Goal: Task Accomplishment & Management: Use online tool/utility

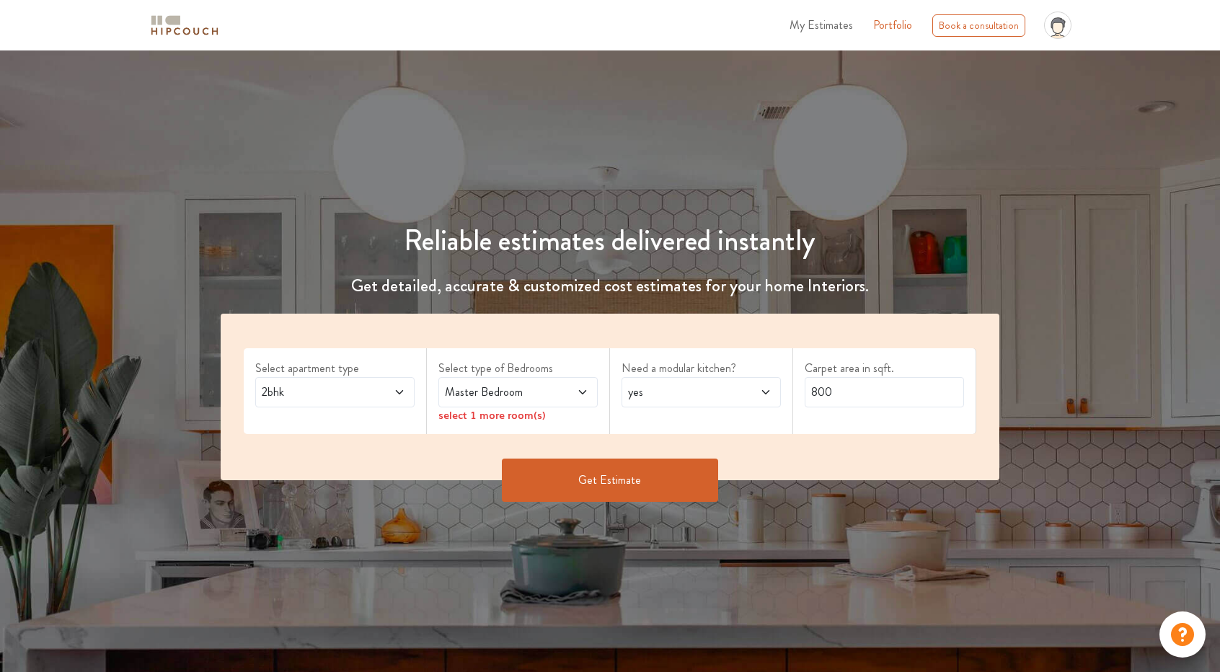
click at [394, 395] on span at bounding box center [386, 392] width 37 height 17
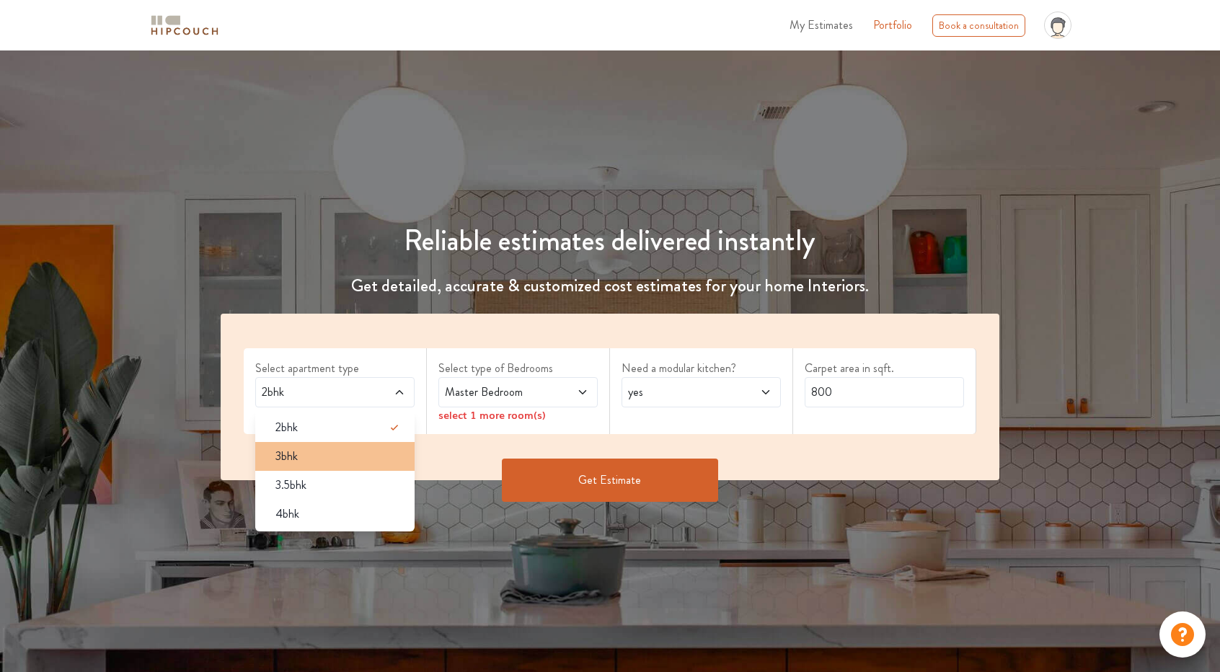
click at [327, 461] on div "3bhk" at bounding box center [339, 456] width 151 height 17
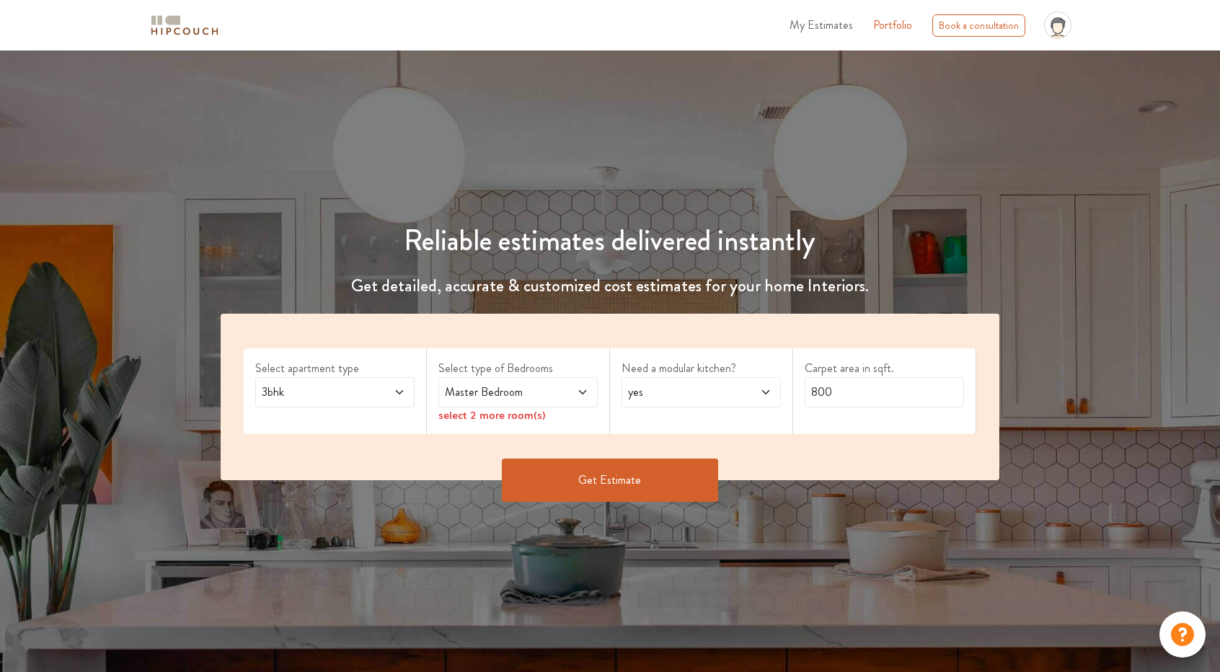
click at [531, 391] on span "Master Bedroom" at bounding box center [497, 392] width 110 height 17
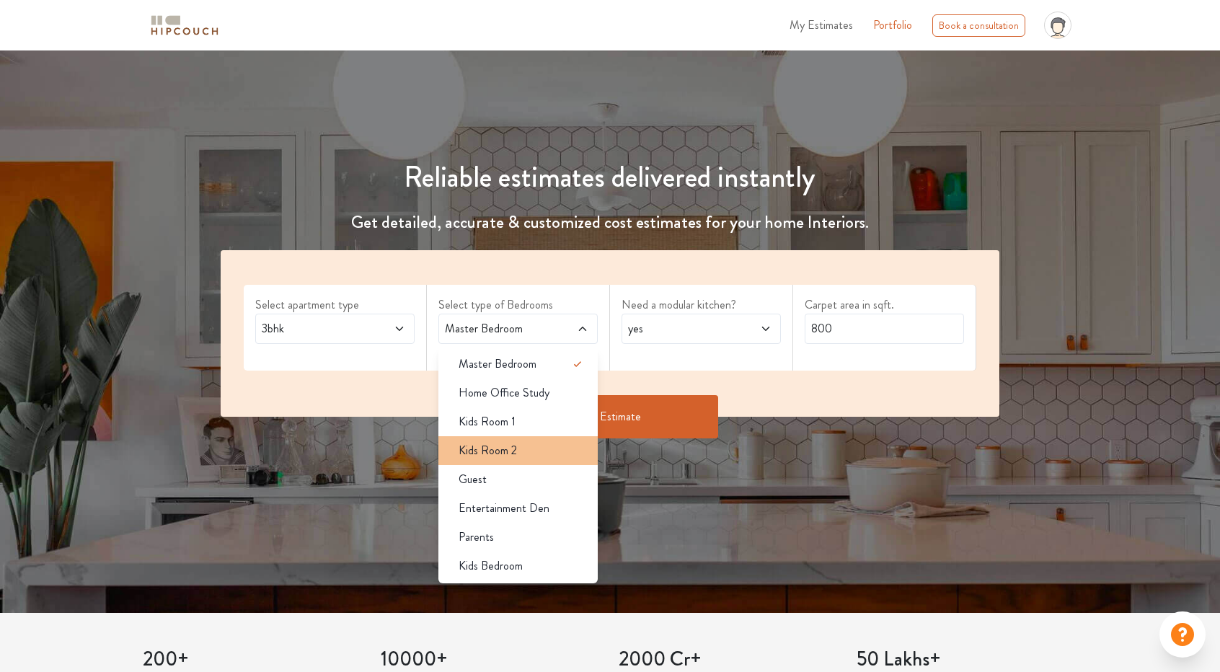
scroll to position [72, 0]
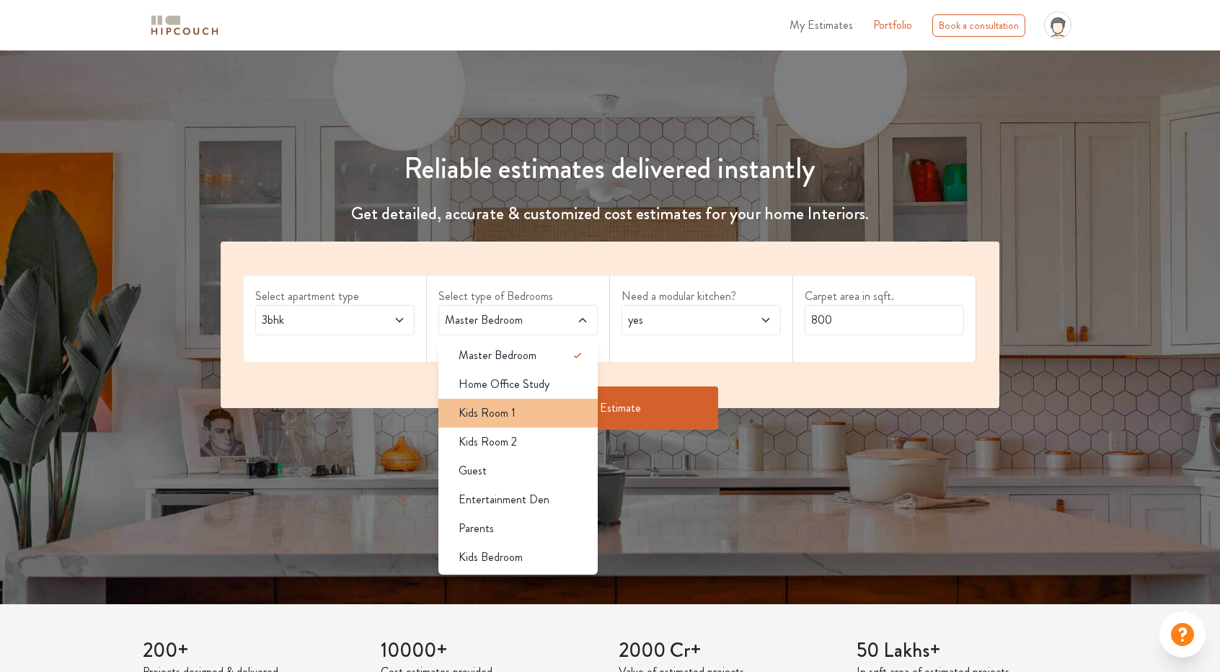
click at [559, 412] on div "Kids Room 1" at bounding box center [522, 412] width 151 height 17
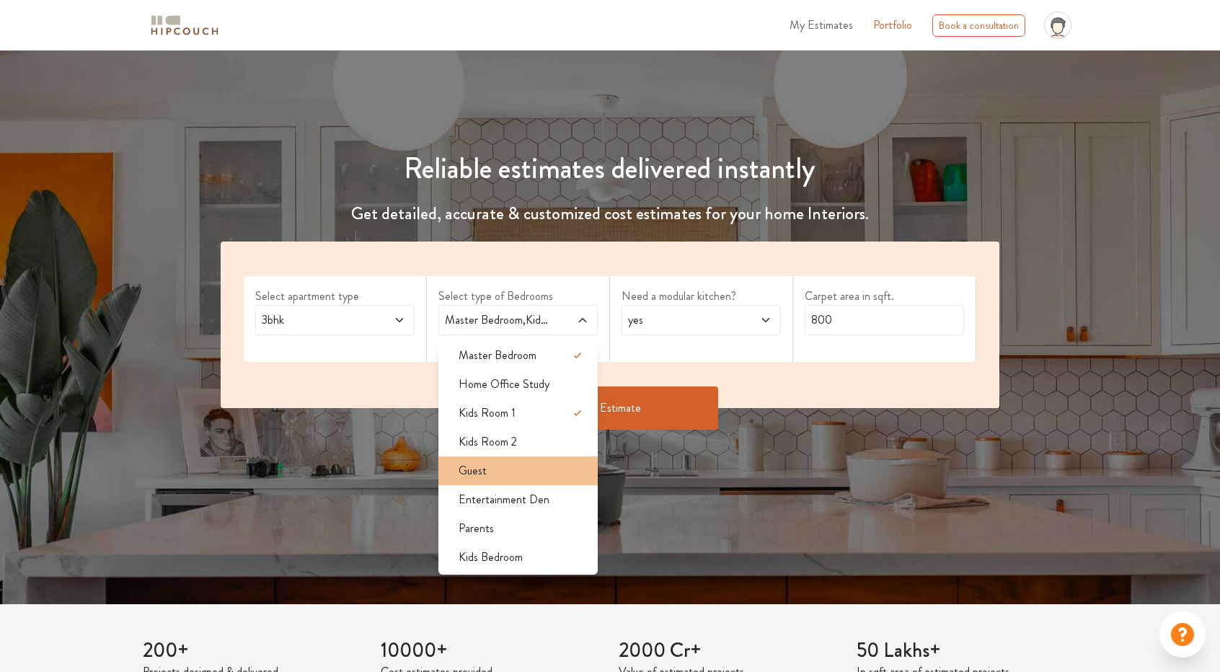
click at [561, 476] on div "Guest" at bounding box center [522, 470] width 151 height 17
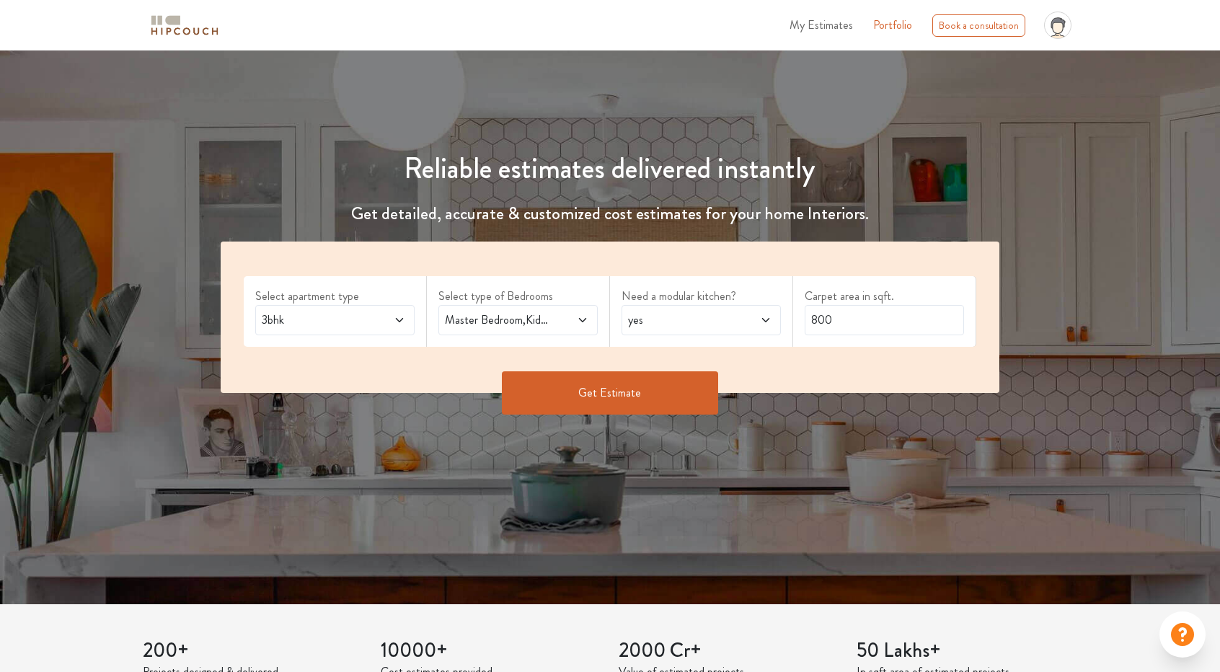
click at [570, 322] on span at bounding box center [570, 319] width 37 height 17
drag, startPoint x: 877, startPoint y: 321, endPoint x: 779, endPoint y: 325, distance: 98.1
click at [779, 324] on div "Select apartment type 3bhk Select type of Bedrooms Master Bedroom,Kids Room 1,G…" at bounding box center [610, 317] width 779 height 151
type input "1500"
click at [633, 393] on button "Get Estimate" at bounding box center [610, 392] width 216 height 43
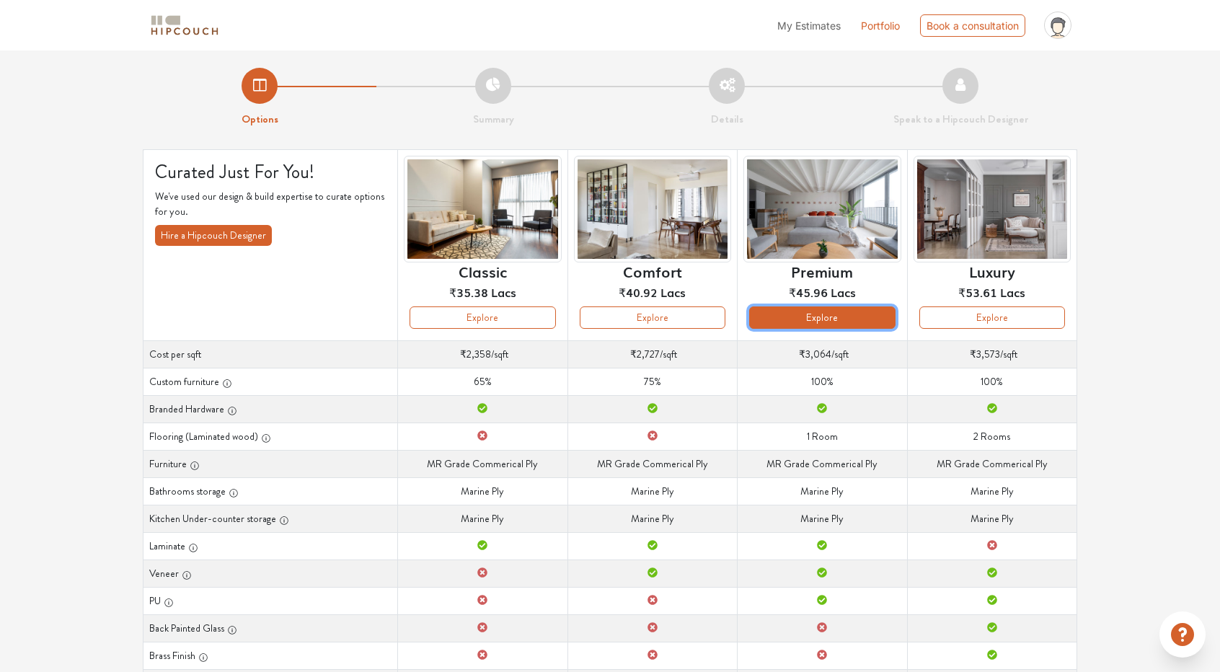
click at [831, 318] on button "Explore" at bounding box center [822, 317] width 146 height 22
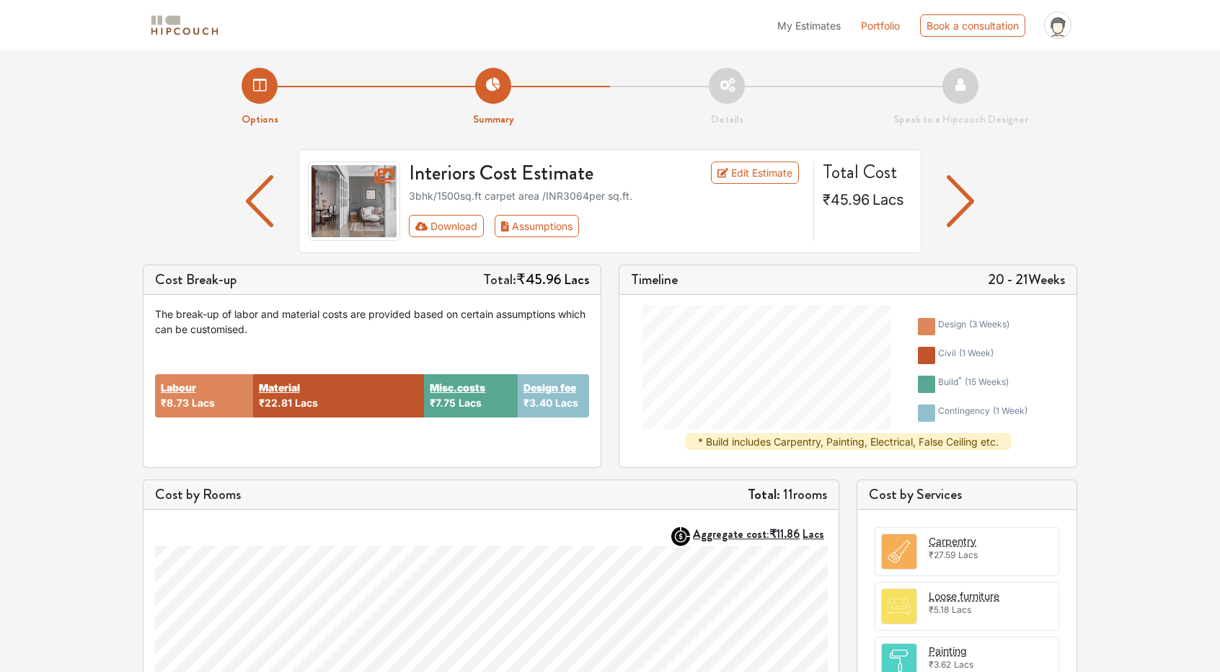
click at [735, 84] on li "Details" at bounding box center [727, 98] width 234 height 60
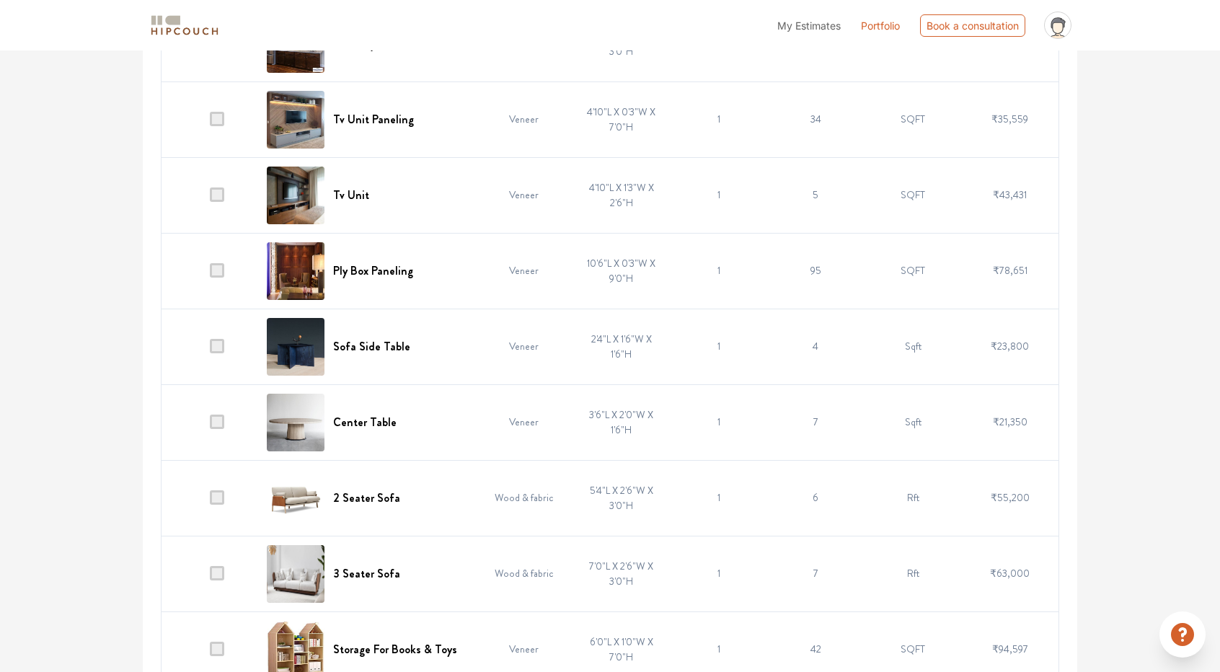
scroll to position [5385, 0]
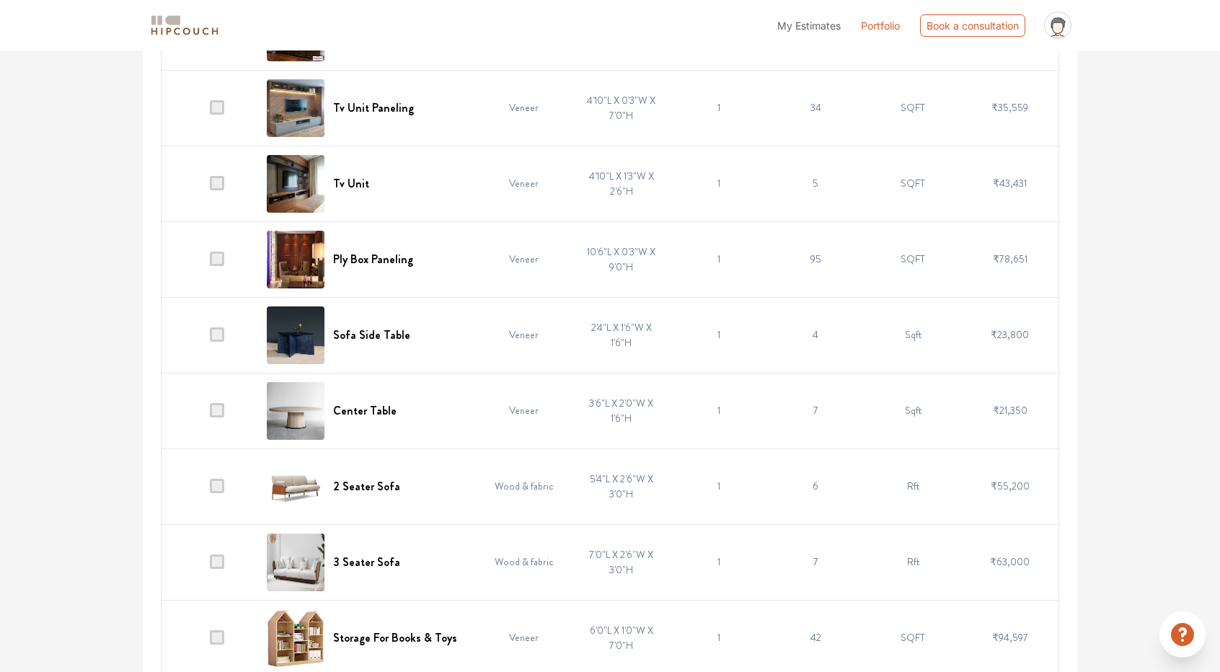
click at [219, 554] on span at bounding box center [217, 561] width 14 height 14
click at [210, 565] on input "checkbox" at bounding box center [210, 565] width 0 height 0
click at [223, 479] on span at bounding box center [217, 486] width 14 height 14
click at [210, 490] on input "checkbox" at bounding box center [210, 490] width 0 height 0
click at [223, 403] on span at bounding box center [217, 410] width 14 height 14
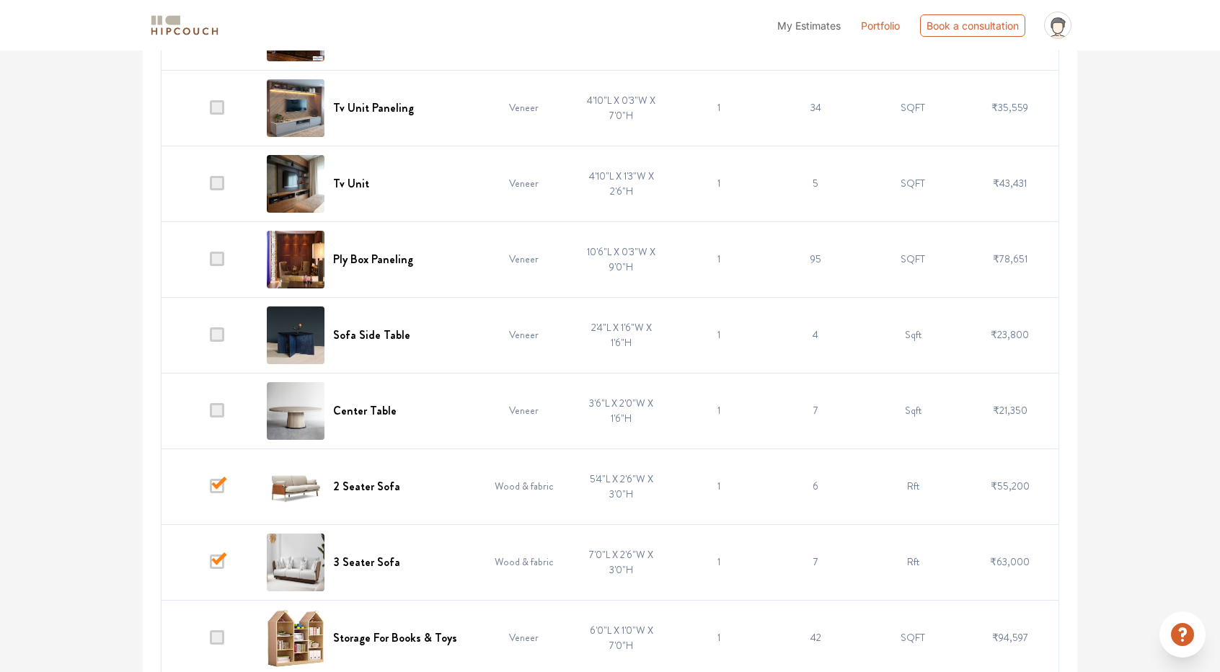
click at [210, 414] on input "checkbox" at bounding box center [210, 414] width 0 height 0
click at [222, 327] on span at bounding box center [217, 334] width 14 height 14
click at [210, 338] on input "checkbox" at bounding box center [210, 338] width 0 height 0
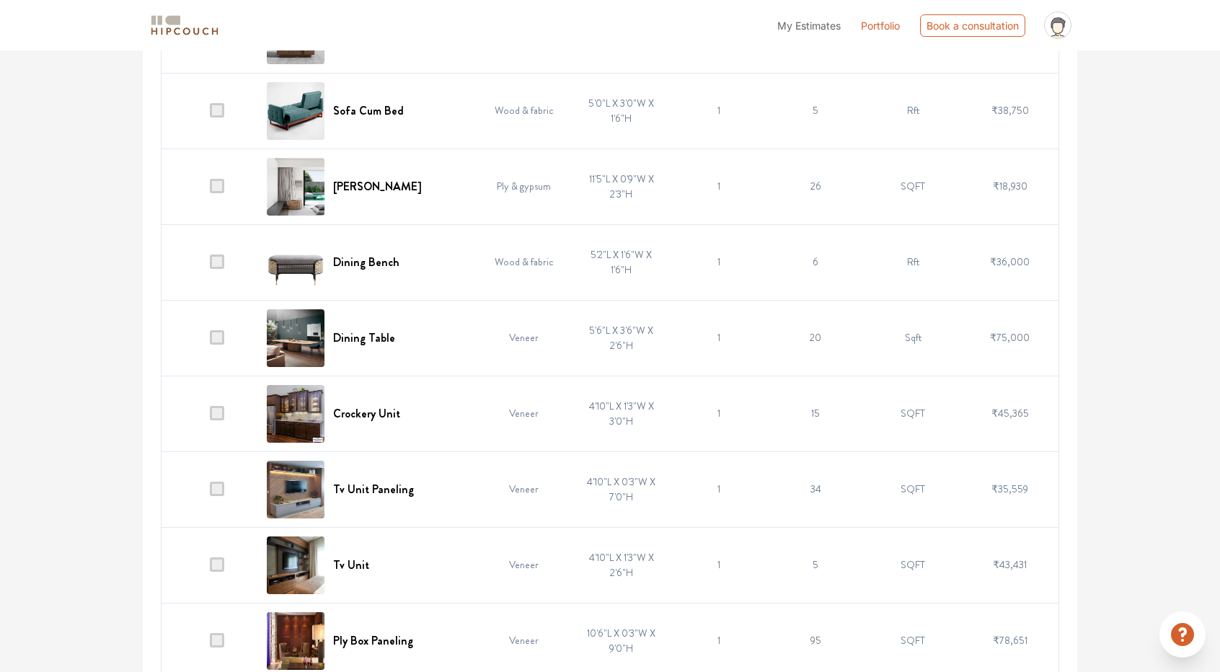
scroll to position [4953, 0]
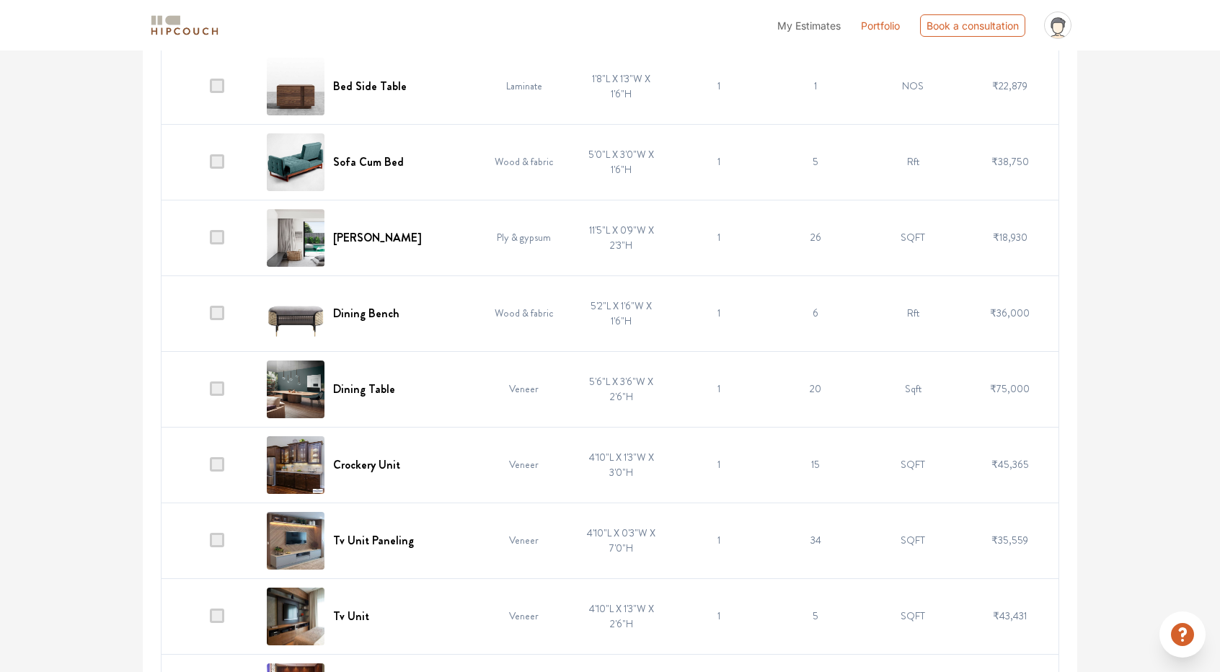
click at [221, 381] on span at bounding box center [217, 388] width 14 height 14
click at [210, 392] on input "checkbox" at bounding box center [210, 392] width 0 height 0
click at [215, 306] on span at bounding box center [217, 313] width 14 height 14
click at [210, 316] on input "checkbox" at bounding box center [210, 316] width 0 height 0
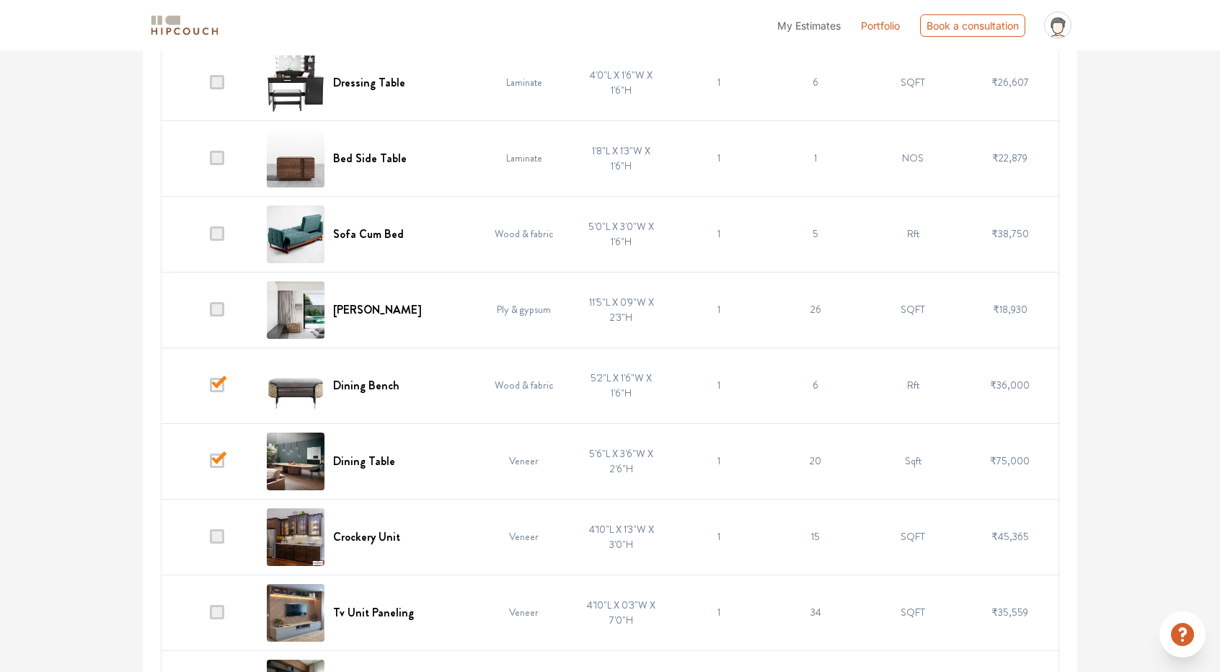
click at [219, 226] on span at bounding box center [217, 233] width 14 height 14
click at [210, 237] on input "checkbox" at bounding box center [210, 237] width 0 height 0
click at [214, 302] on span at bounding box center [217, 309] width 14 height 14
click at [210, 313] on input "checkbox" at bounding box center [210, 313] width 0 height 0
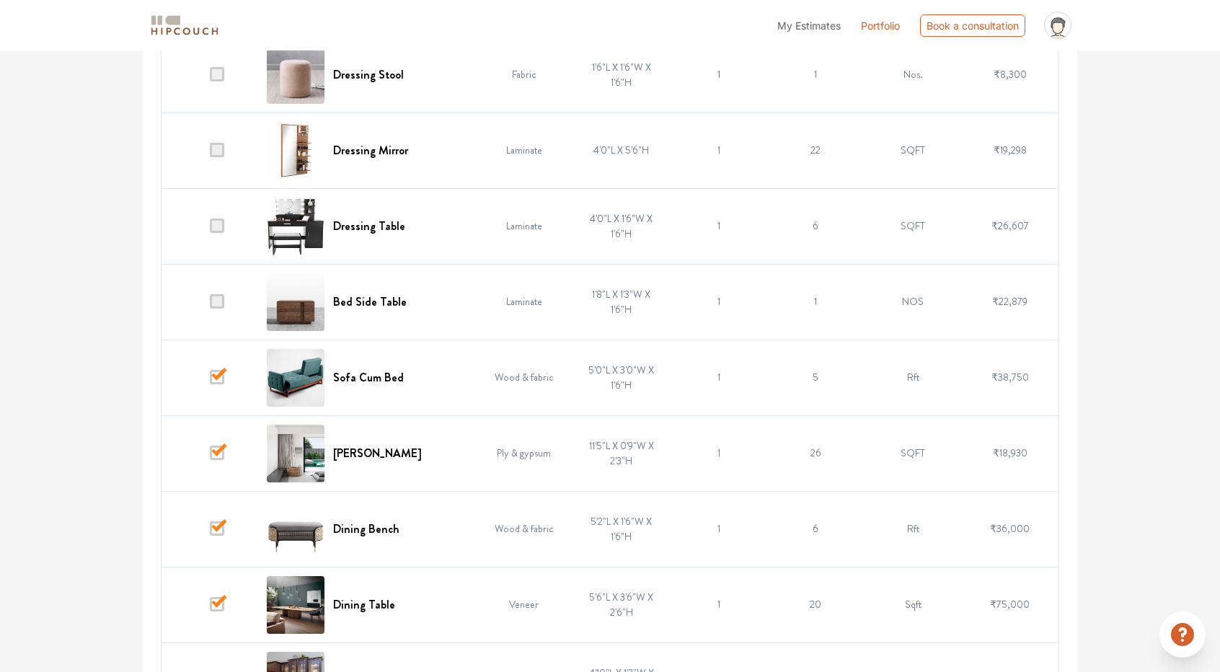
scroll to position [4737, 0]
click at [221, 295] on span at bounding box center [217, 302] width 14 height 14
click at [210, 306] on input "checkbox" at bounding box center [210, 306] width 0 height 0
click at [218, 219] on span at bounding box center [217, 226] width 14 height 14
click at [210, 230] on input "checkbox" at bounding box center [210, 230] width 0 height 0
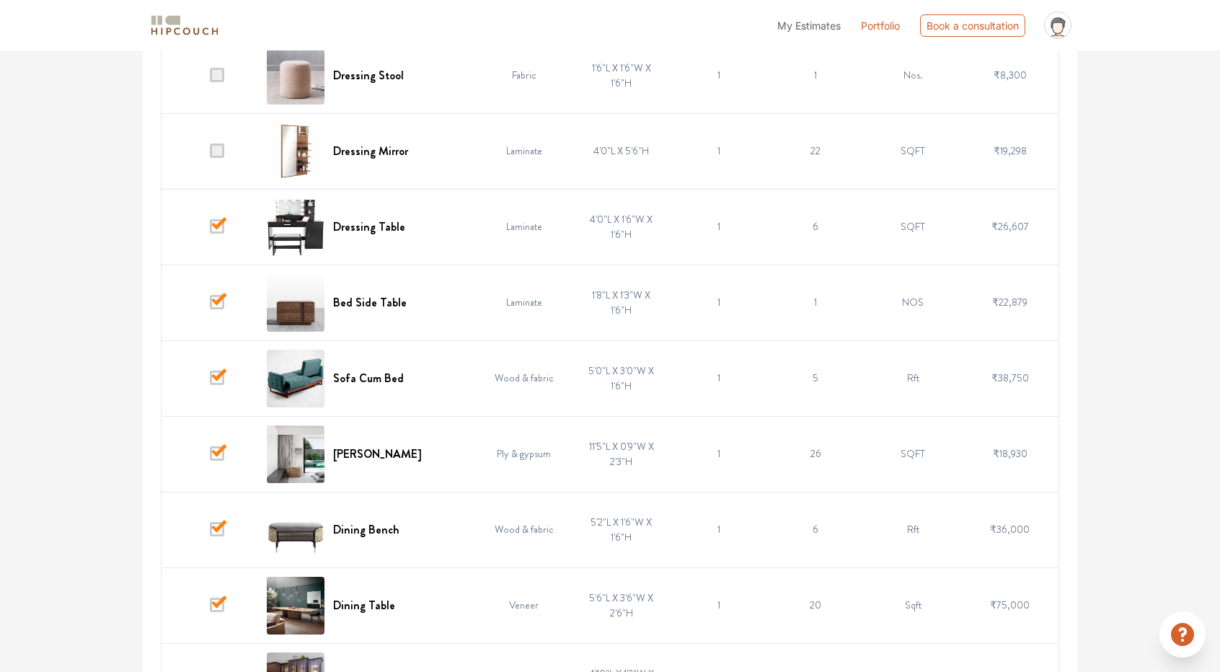
click at [219, 219] on span at bounding box center [217, 226] width 14 height 14
click at [210, 230] on input "checkbox" at bounding box center [210, 230] width 0 height 0
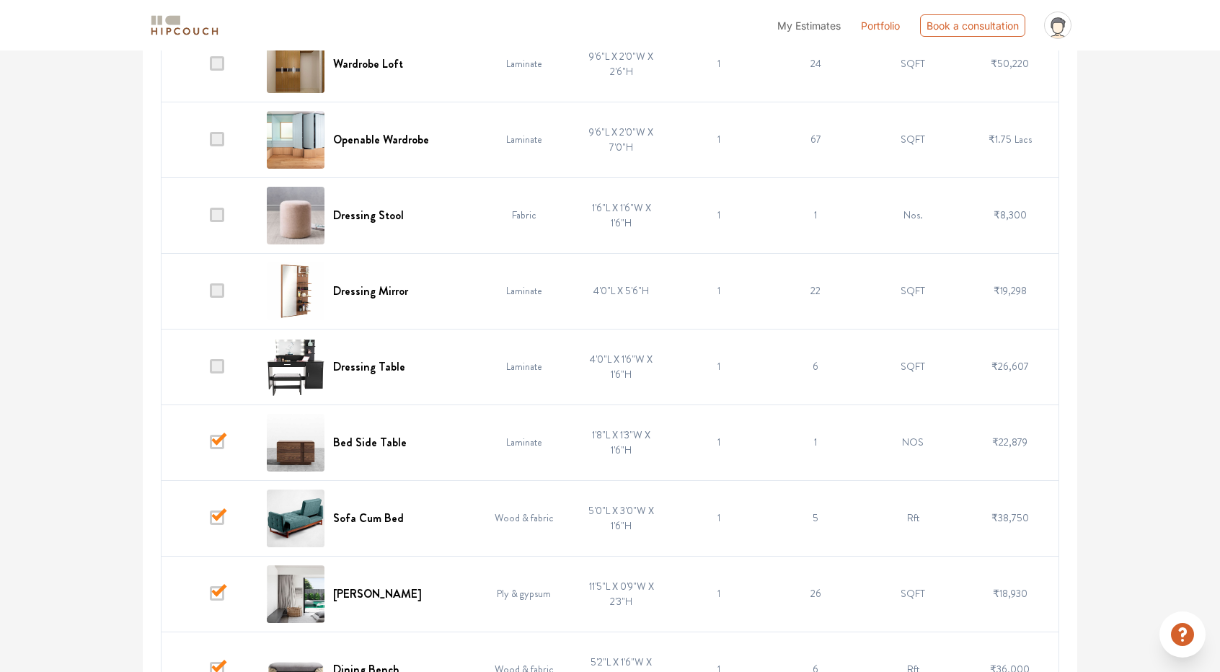
scroll to position [4592, 0]
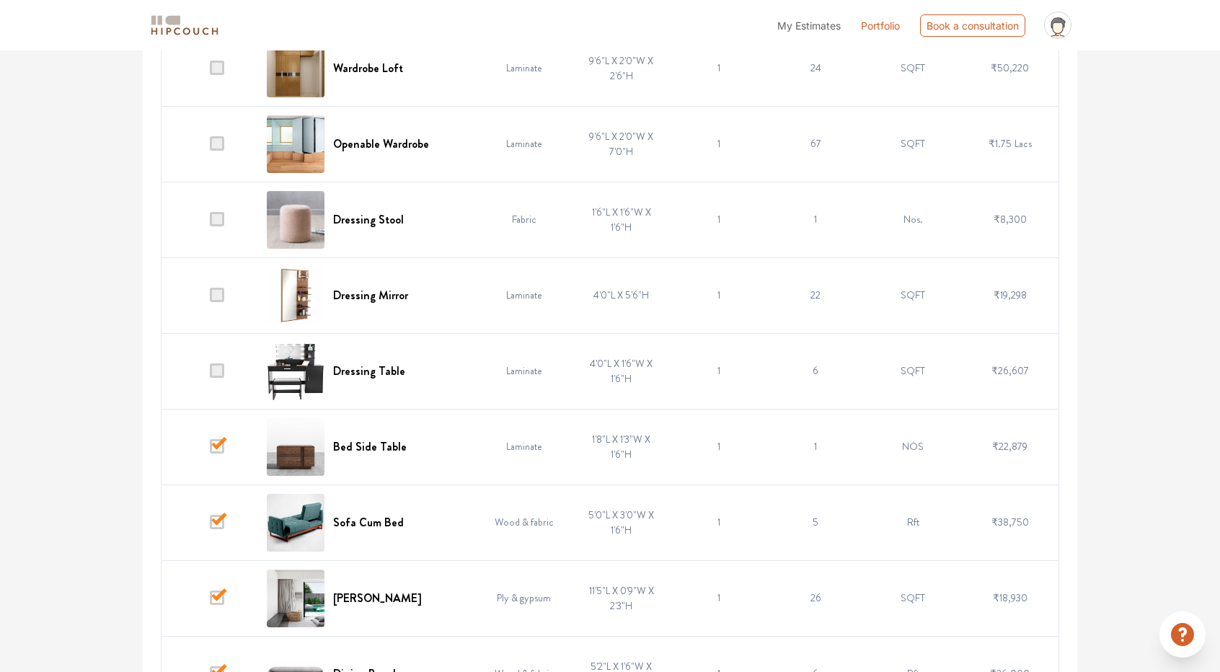
click at [224, 212] on span at bounding box center [217, 219] width 14 height 14
click at [210, 223] on input "checkbox" at bounding box center [210, 223] width 0 height 0
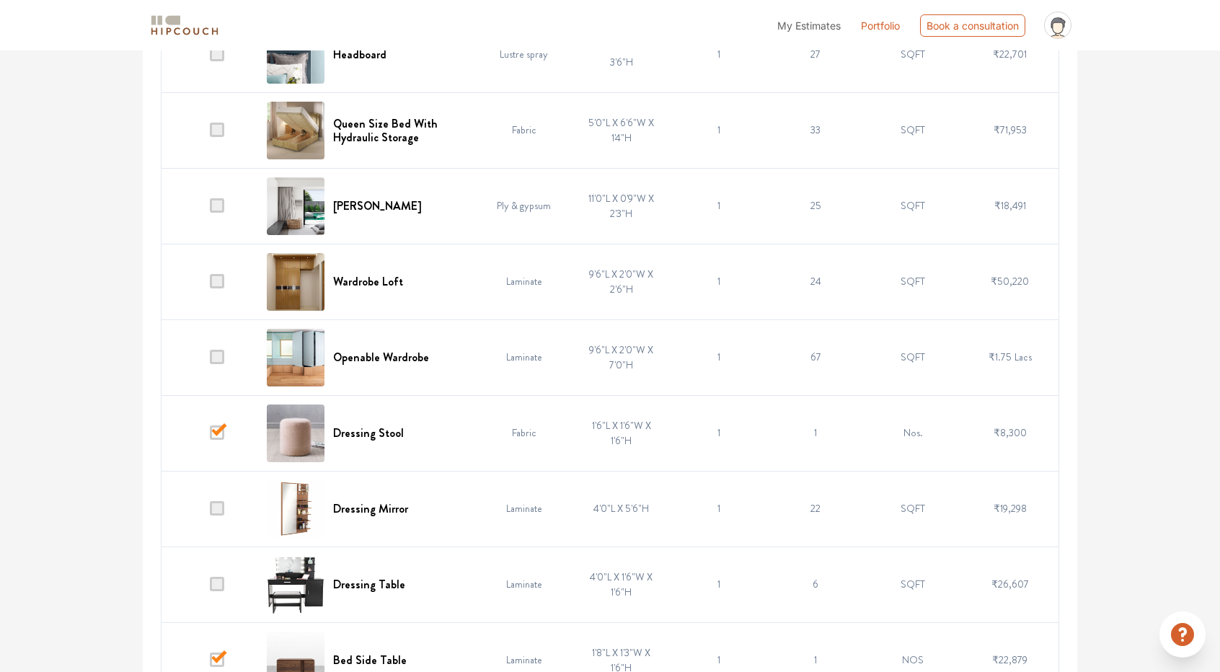
scroll to position [4376, 0]
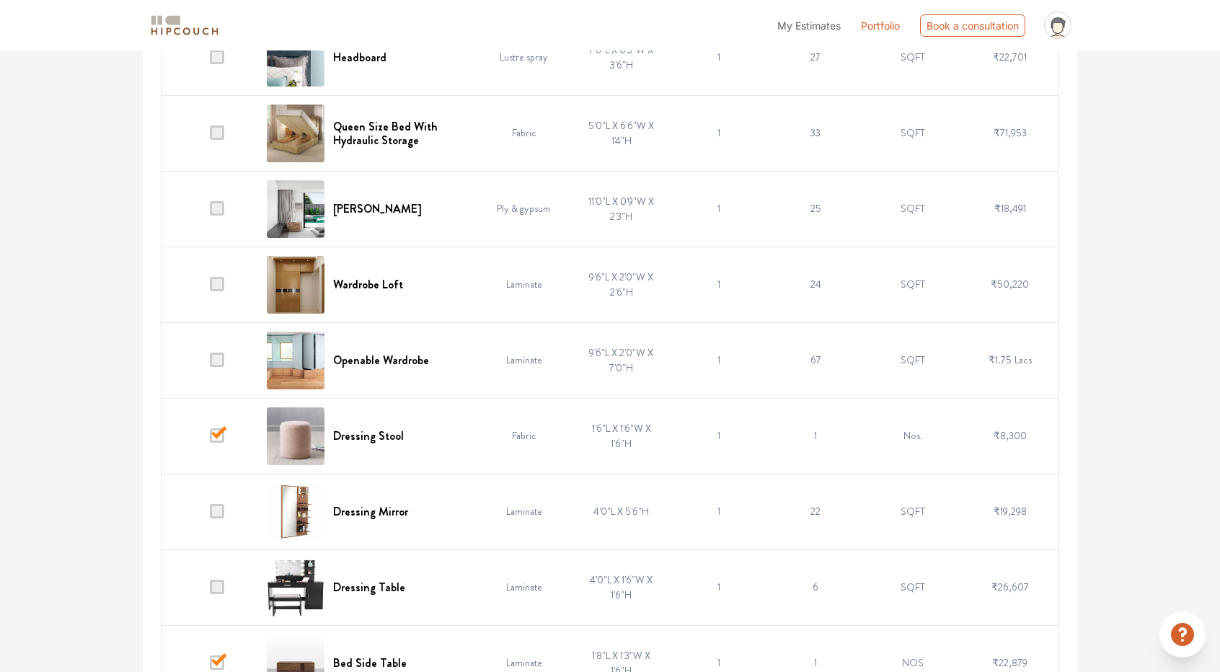
click at [221, 201] on span at bounding box center [217, 208] width 14 height 14
click at [210, 212] on input "checkbox" at bounding box center [210, 212] width 0 height 0
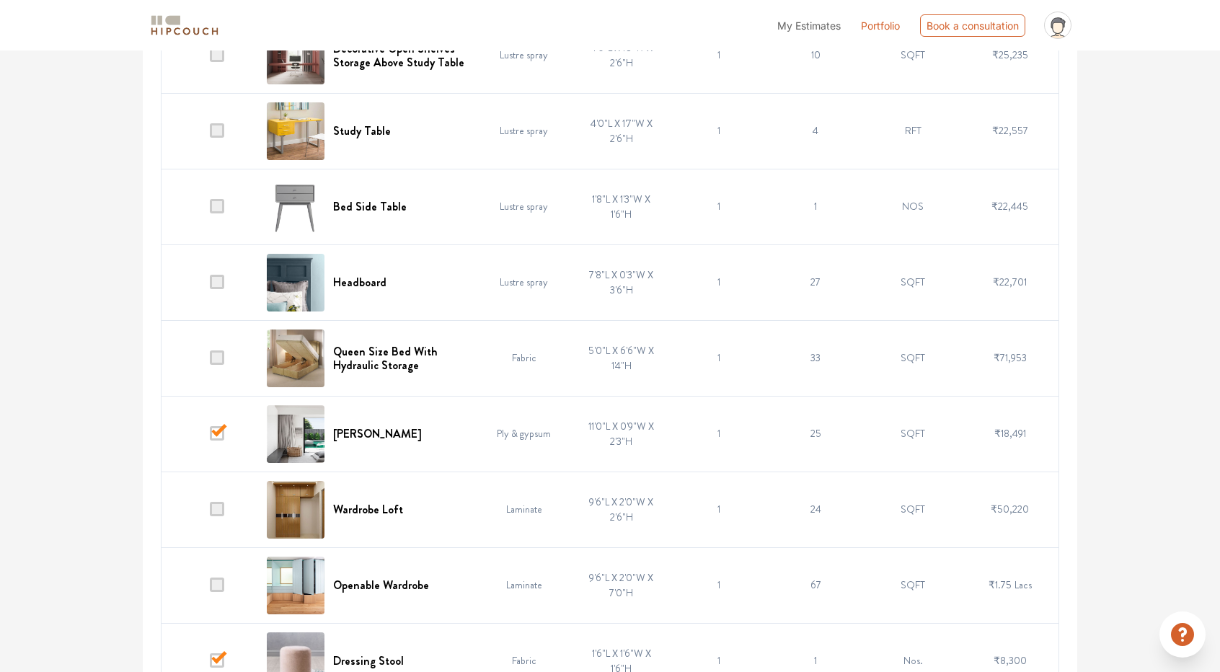
scroll to position [4088, 0]
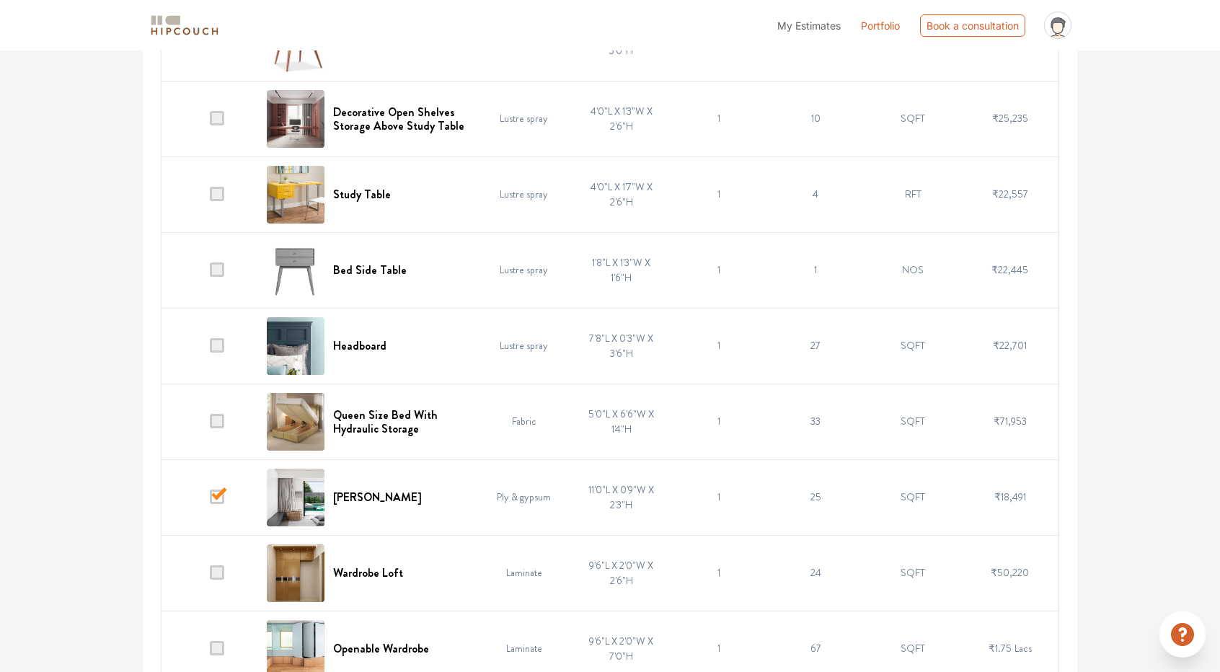
click at [212, 262] on span at bounding box center [217, 269] width 14 height 14
click at [210, 273] on input "checkbox" at bounding box center [210, 273] width 0 height 0
click at [218, 414] on span at bounding box center [217, 421] width 14 height 14
click at [210, 425] on input "checkbox" at bounding box center [210, 425] width 0 height 0
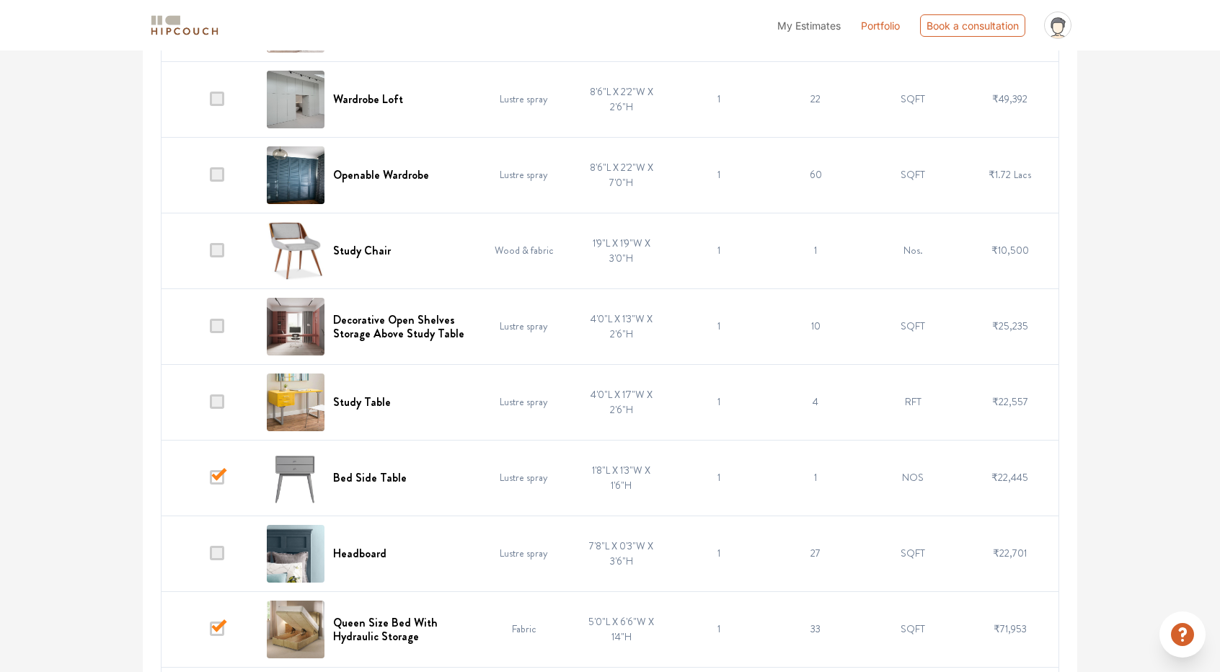
scroll to position [3871, 0]
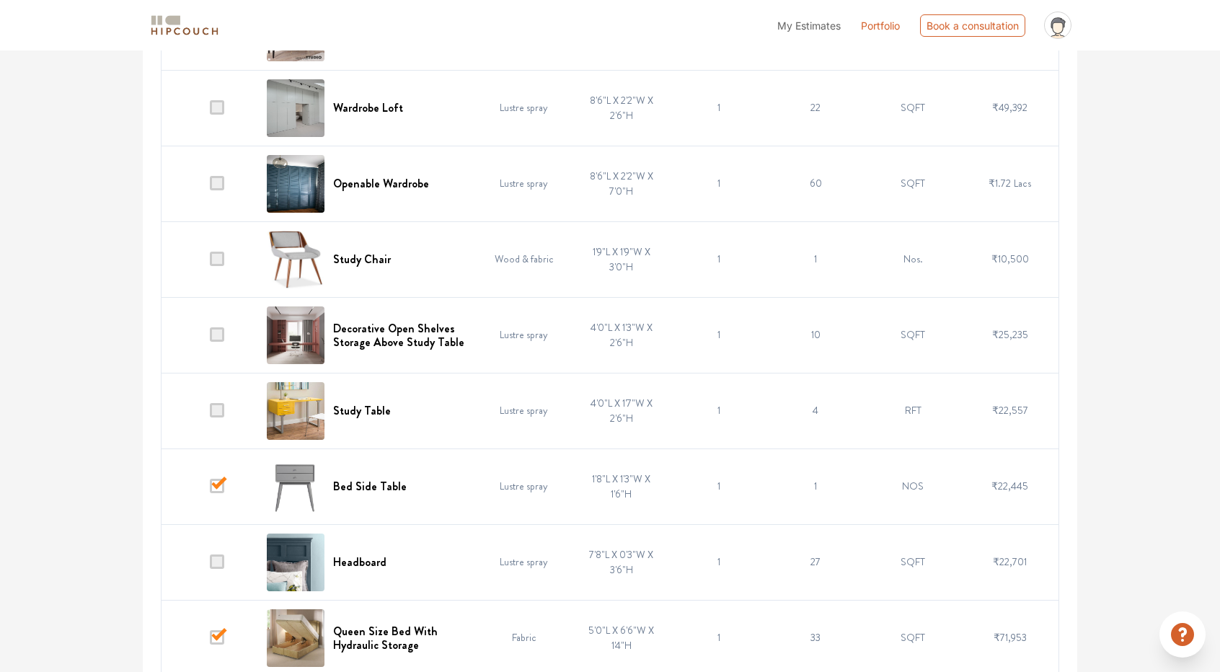
click at [219, 252] on span at bounding box center [217, 259] width 14 height 14
click at [210, 262] on input "checkbox" at bounding box center [210, 262] width 0 height 0
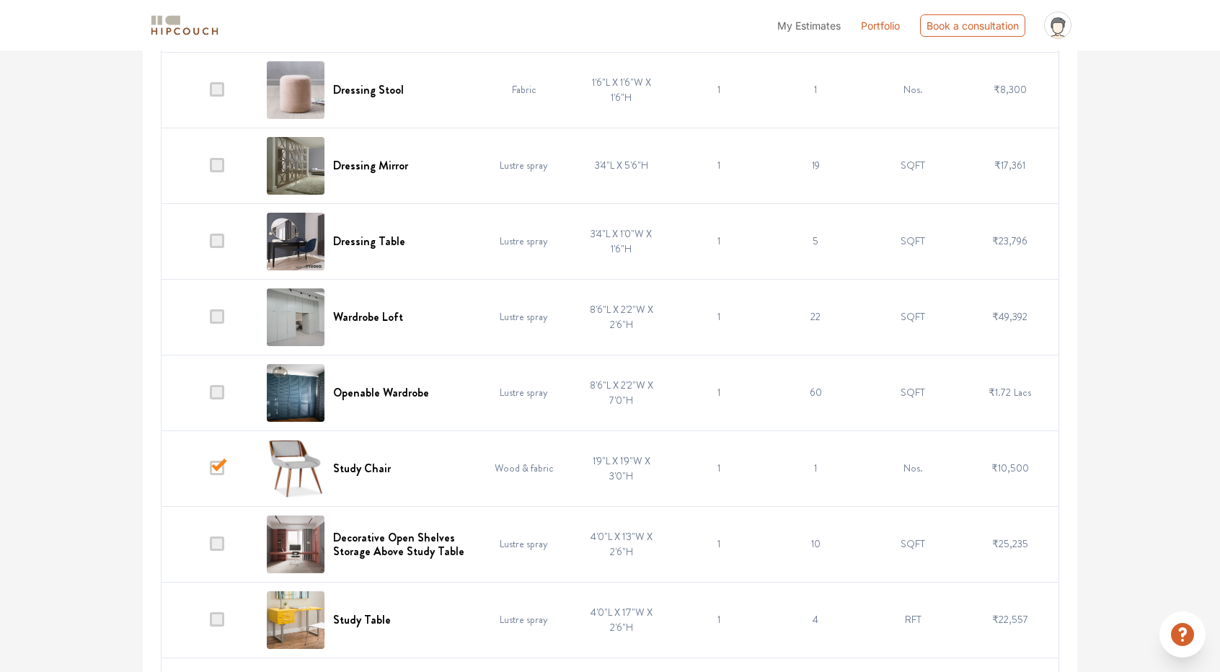
scroll to position [3655, 0]
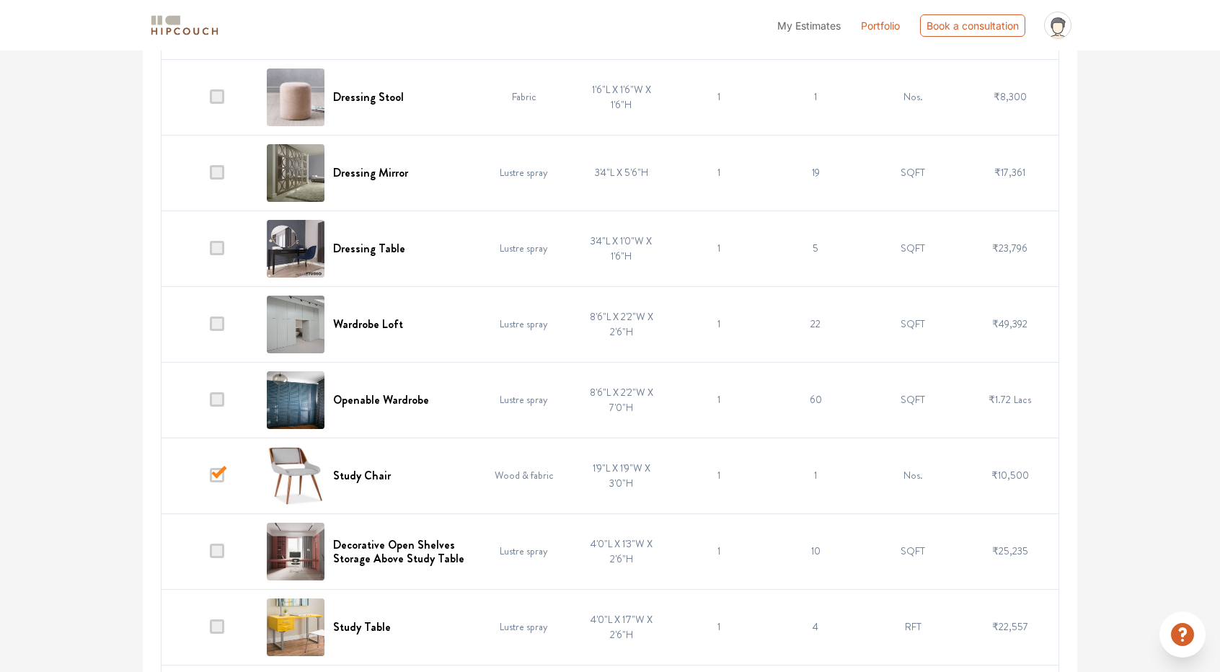
click at [221, 241] on span at bounding box center [217, 248] width 14 height 14
click at [210, 252] on input "checkbox" at bounding box center [210, 252] width 0 height 0
click at [221, 165] on span at bounding box center [217, 172] width 14 height 14
click at [210, 176] on input "checkbox" at bounding box center [210, 176] width 0 height 0
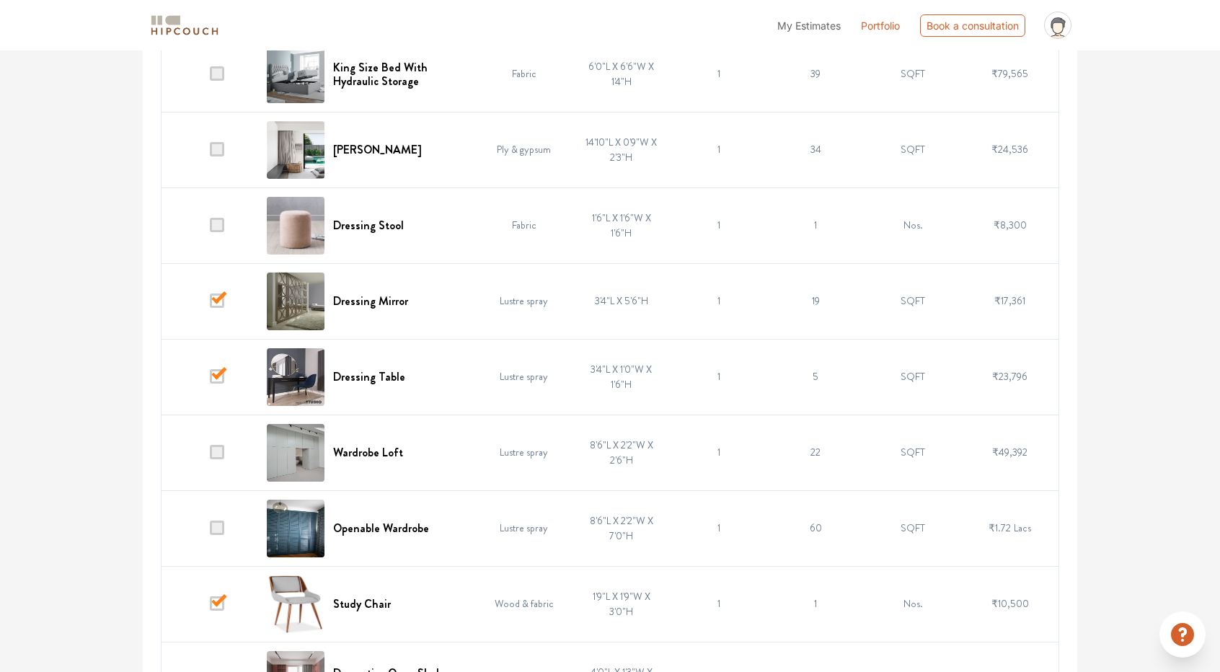
scroll to position [3511, 0]
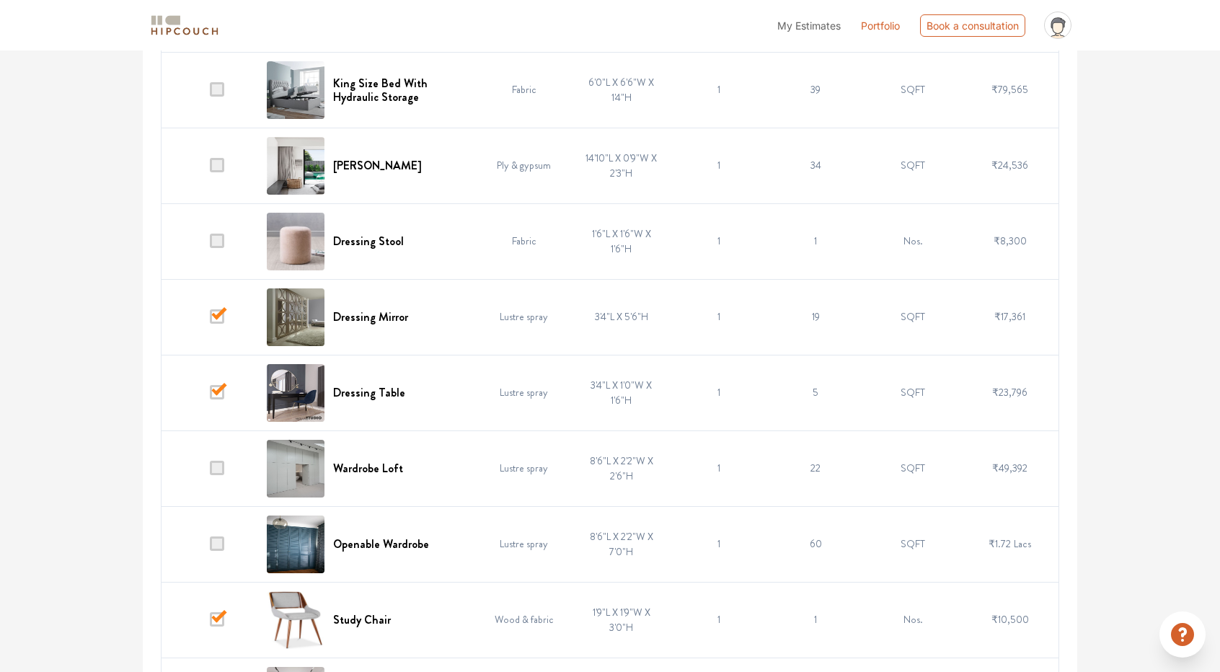
click at [215, 234] on span at bounding box center [217, 241] width 14 height 14
click at [210, 244] on input "checkbox" at bounding box center [210, 244] width 0 height 0
click at [211, 164] on td at bounding box center [209, 166] width 97 height 76
click at [218, 158] on span at bounding box center [217, 165] width 14 height 14
click at [210, 169] on input "checkbox" at bounding box center [210, 169] width 0 height 0
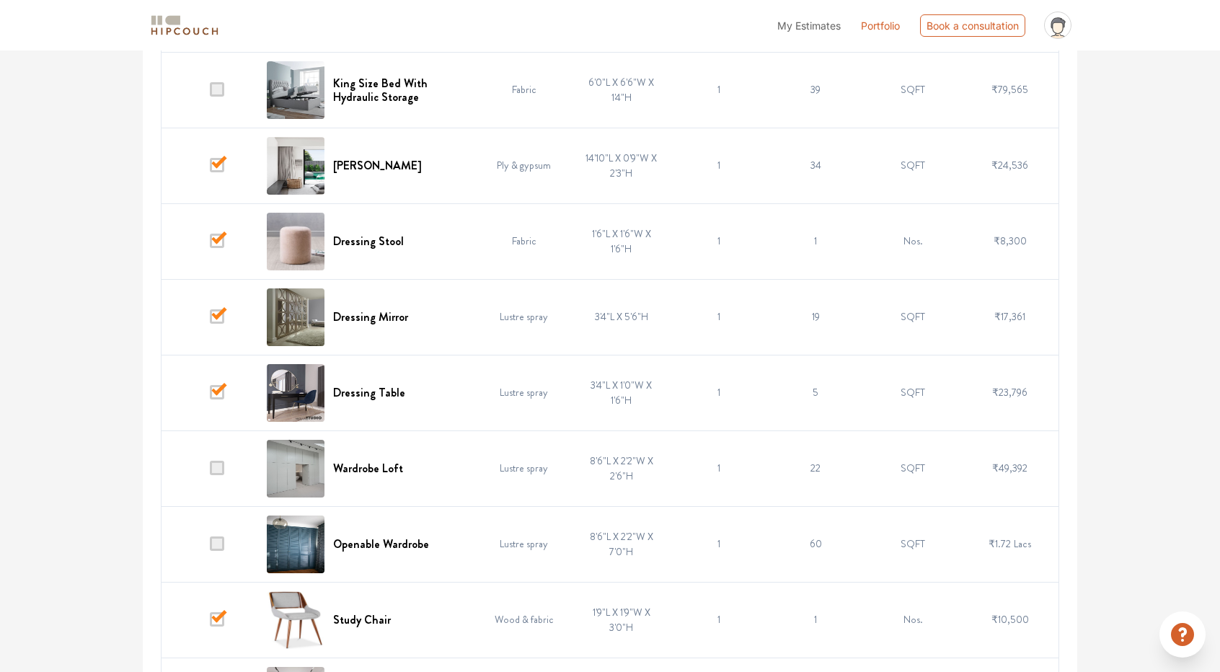
click at [223, 85] on span at bounding box center [217, 89] width 14 height 14
click at [210, 93] on input "checkbox" at bounding box center [210, 93] width 0 height 0
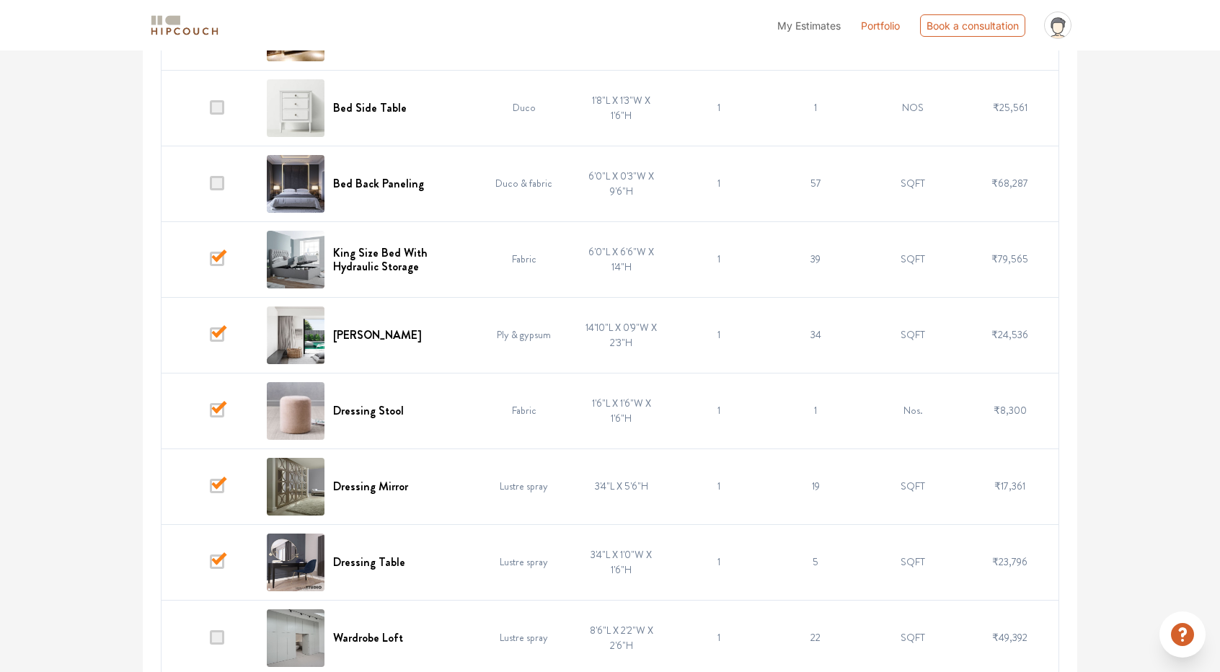
scroll to position [3223, 0]
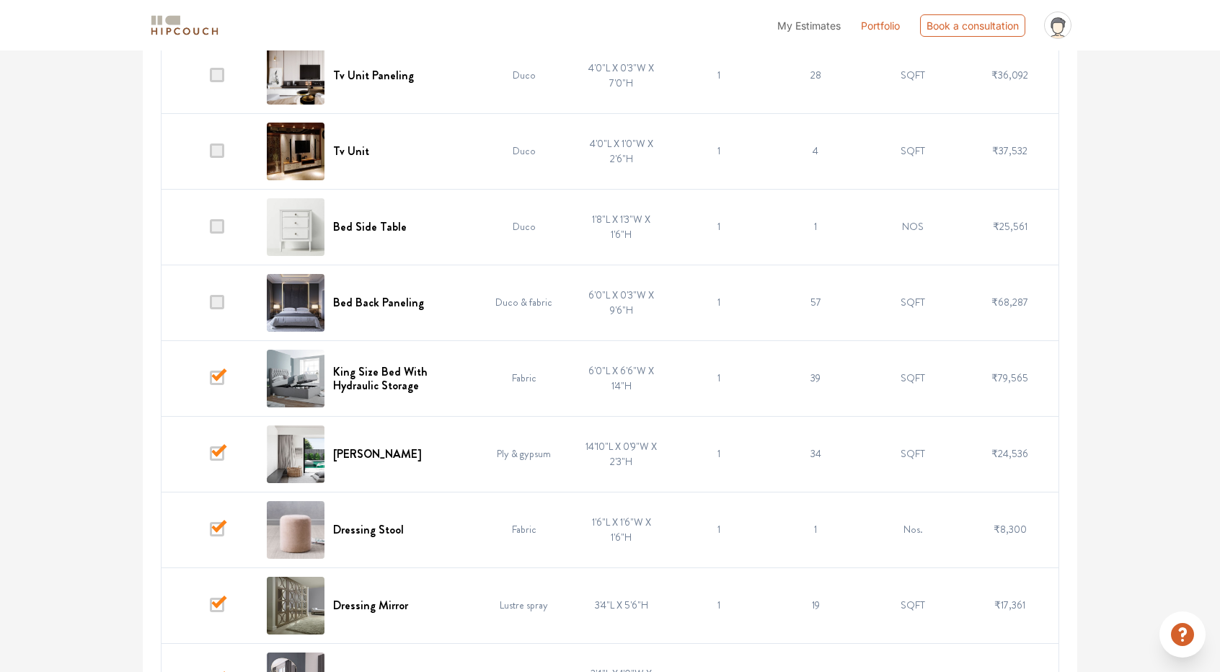
click at [213, 219] on span at bounding box center [217, 226] width 14 height 14
click at [210, 230] on input "checkbox" at bounding box center [210, 230] width 0 height 0
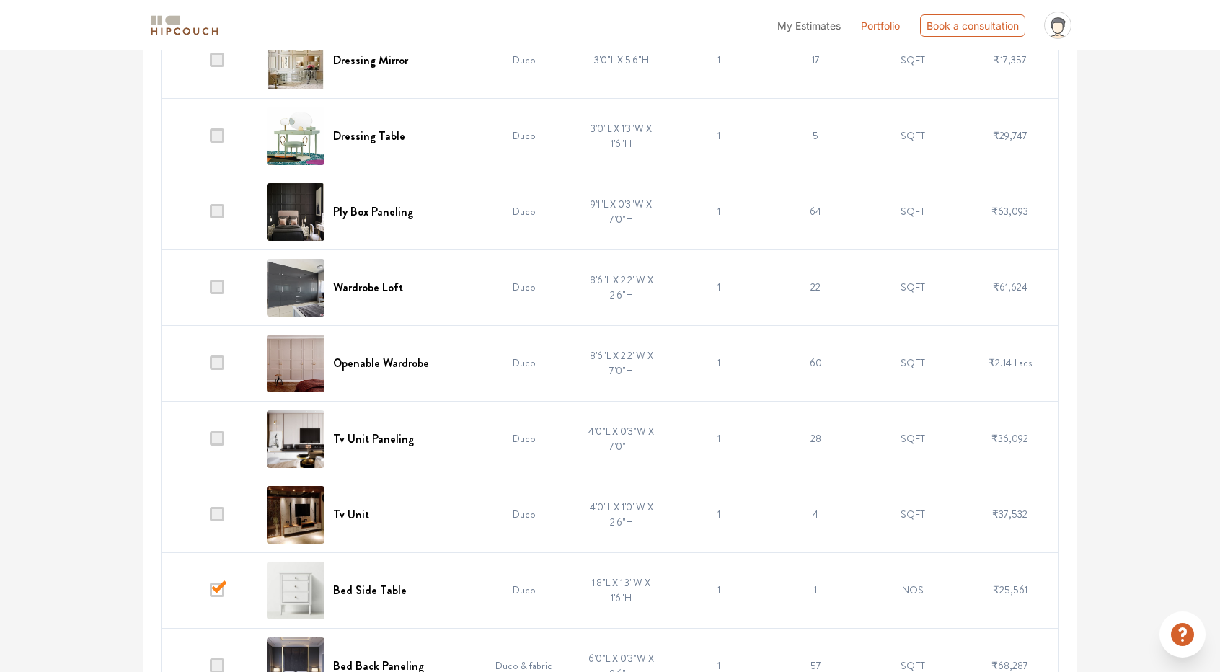
scroll to position [2790, 0]
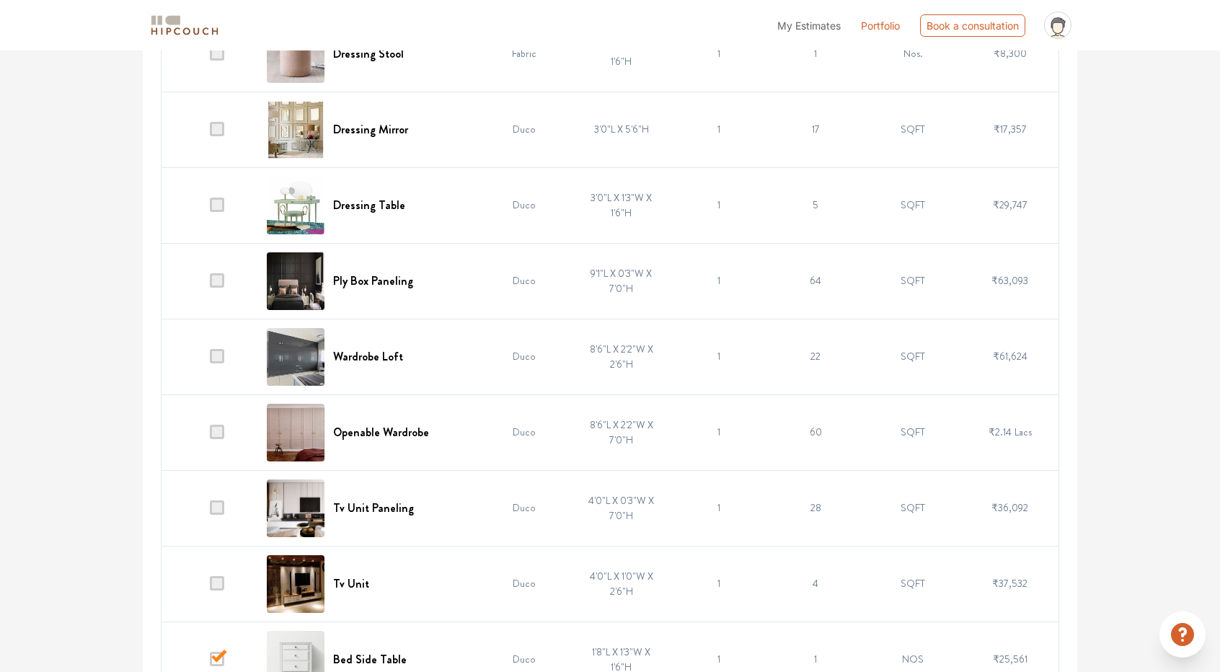
click at [216, 198] on span at bounding box center [217, 205] width 14 height 14
click at [210, 208] on input "checkbox" at bounding box center [210, 208] width 0 height 0
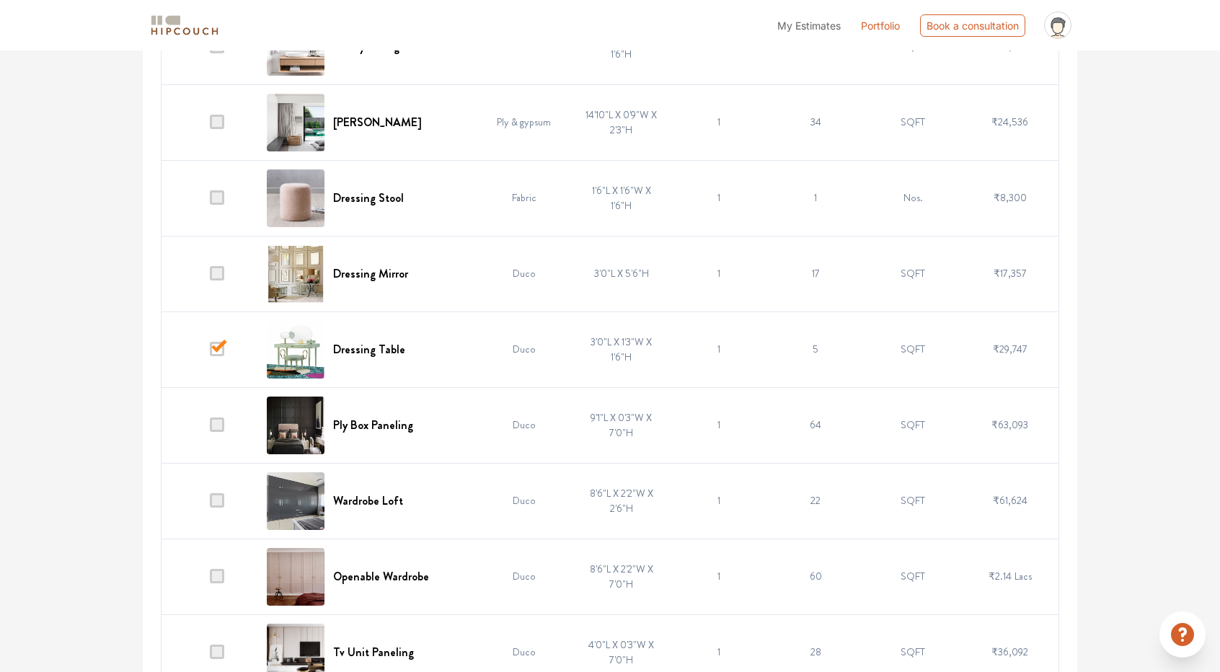
scroll to position [2646, 0]
click at [224, 266] on span at bounding box center [217, 273] width 14 height 14
click at [210, 277] on input "checkbox" at bounding box center [210, 277] width 0 height 0
click at [222, 190] on span at bounding box center [217, 197] width 14 height 14
click at [210, 201] on input "checkbox" at bounding box center [210, 201] width 0 height 0
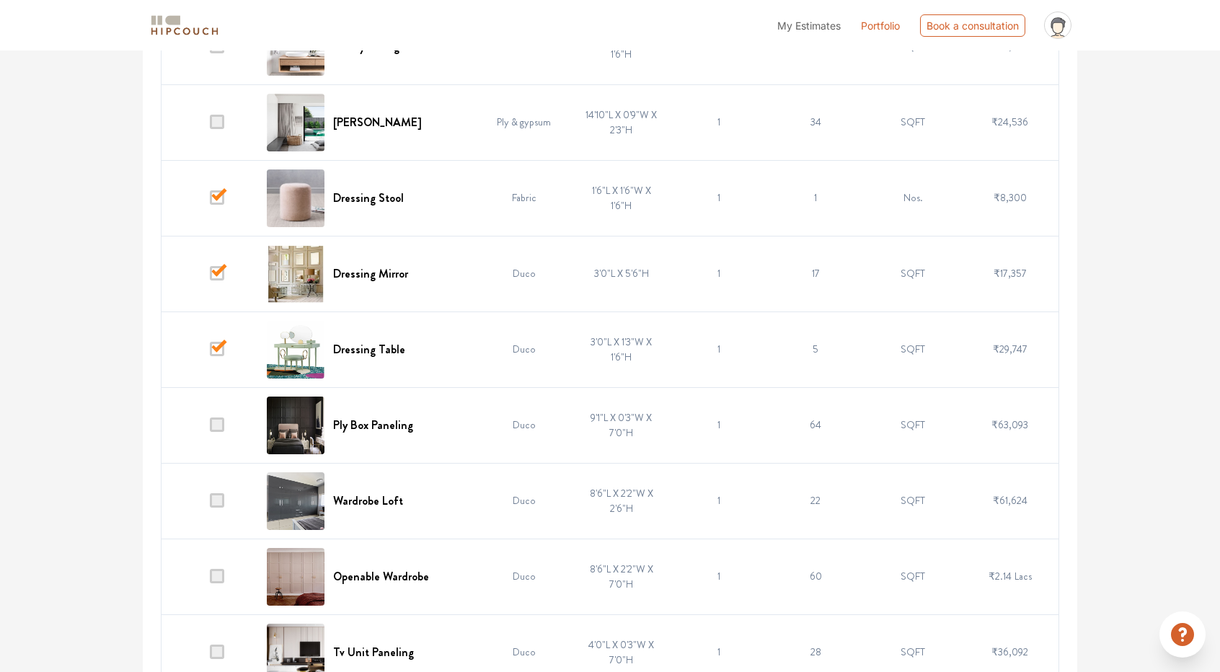
click at [225, 115] on td at bounding box center [209, 122] width 97 height 76
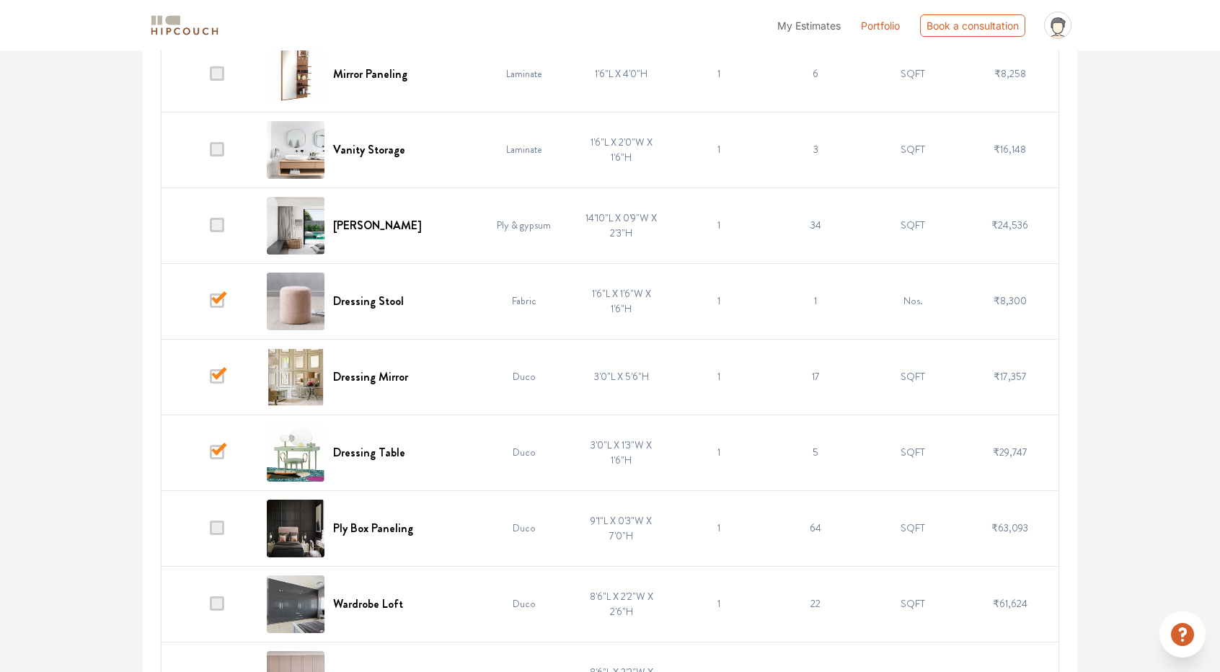
scroll to position [2502, 0]
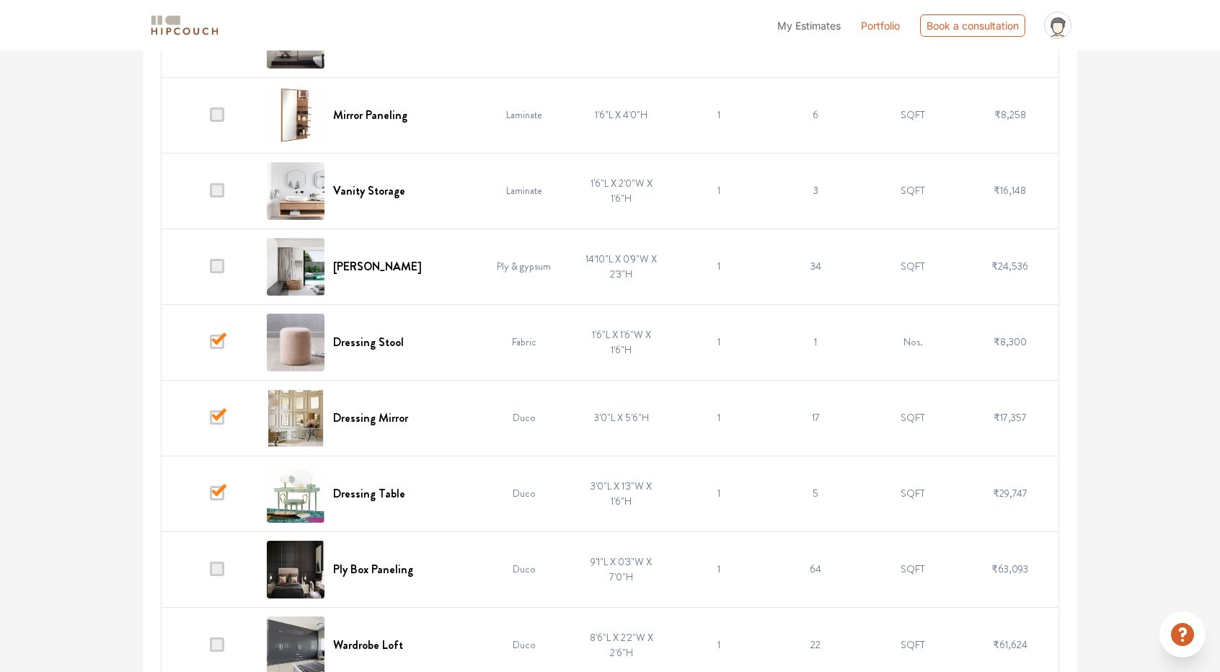
click at [218, 259] on span at bounding box center [217, 266] width 14 height 14
click at [210, 270] on input "checkbox" at bounding box center [210, 270] width 0 height 0
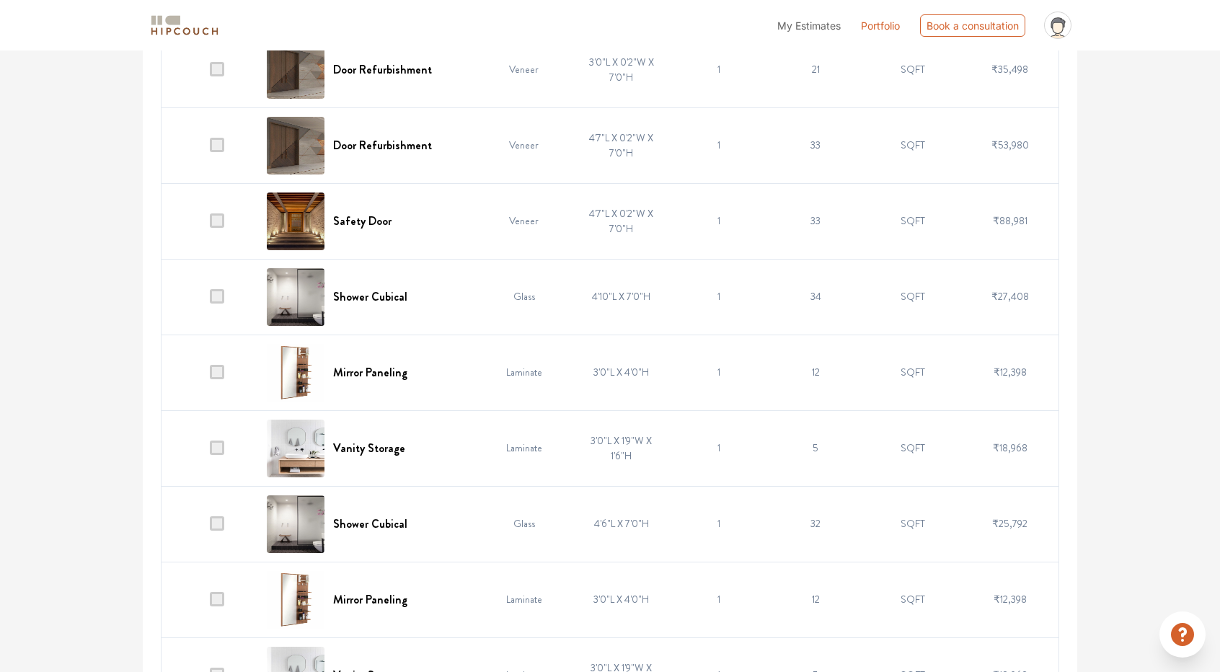
scroll to position [1781, 0]
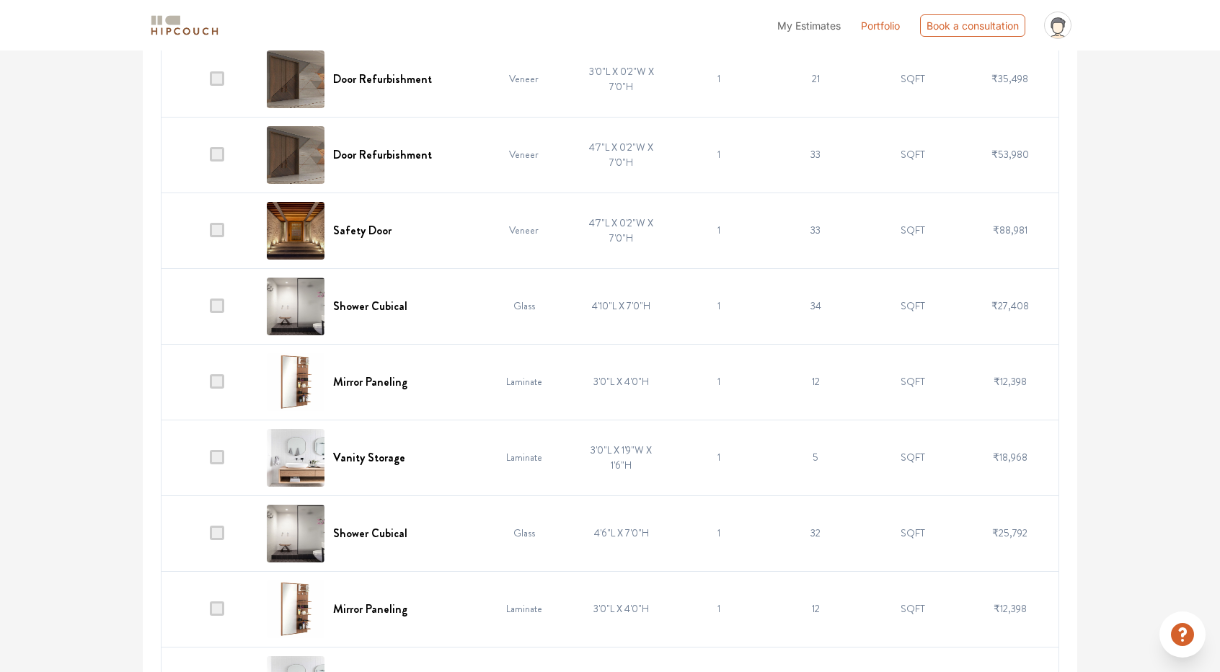
click at [216, 224] on span at bounding box center [217, 230] width 14 height 14
click at [210, 234] on input "checkbox" at bounding box center [210, 234] width 0 height 0
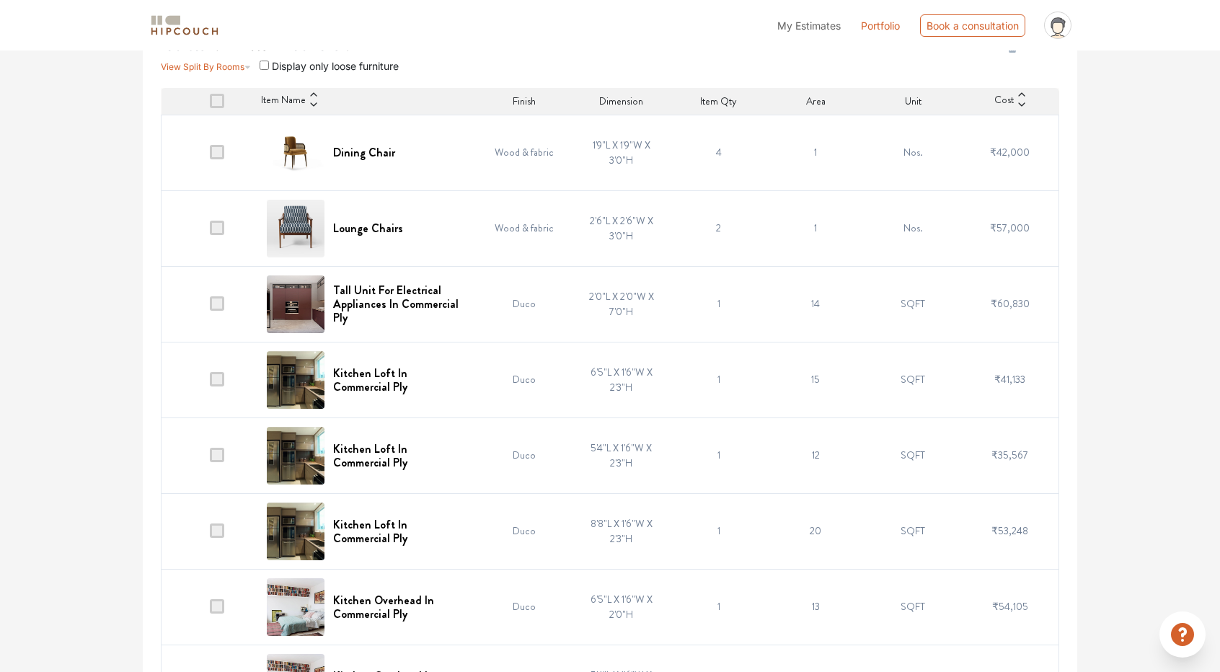
scroll to position [195, 0]
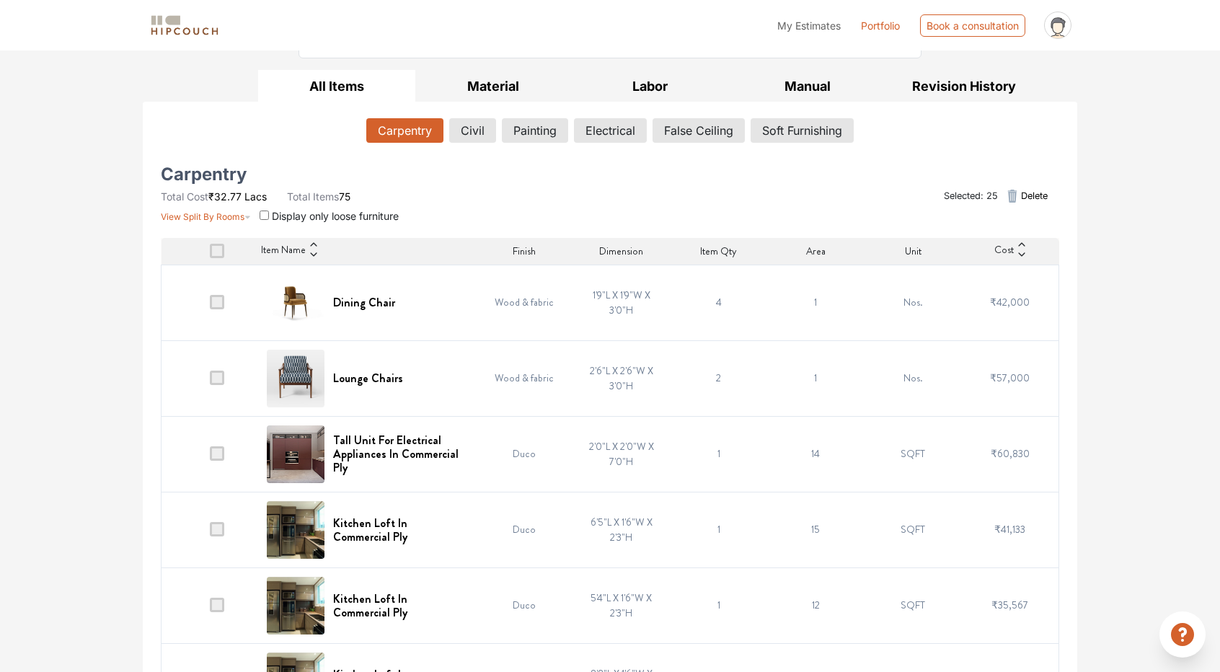
click at [216, 295] on span at bounding box center [217, 302] width 14 height 14
click at [210, 306] on input "checkbox" at bounding box center [210, 306] width 0 height 0
click at [216, 373] on span at bounding box center [217, 378] width 14 height 14
click at [210, 381] on input "checkbox" at bounding box center [210, 381] width 0 height 0
click at [1026, 194] on span "Delete" at bounding box center [1034, 196] width 27 height 14
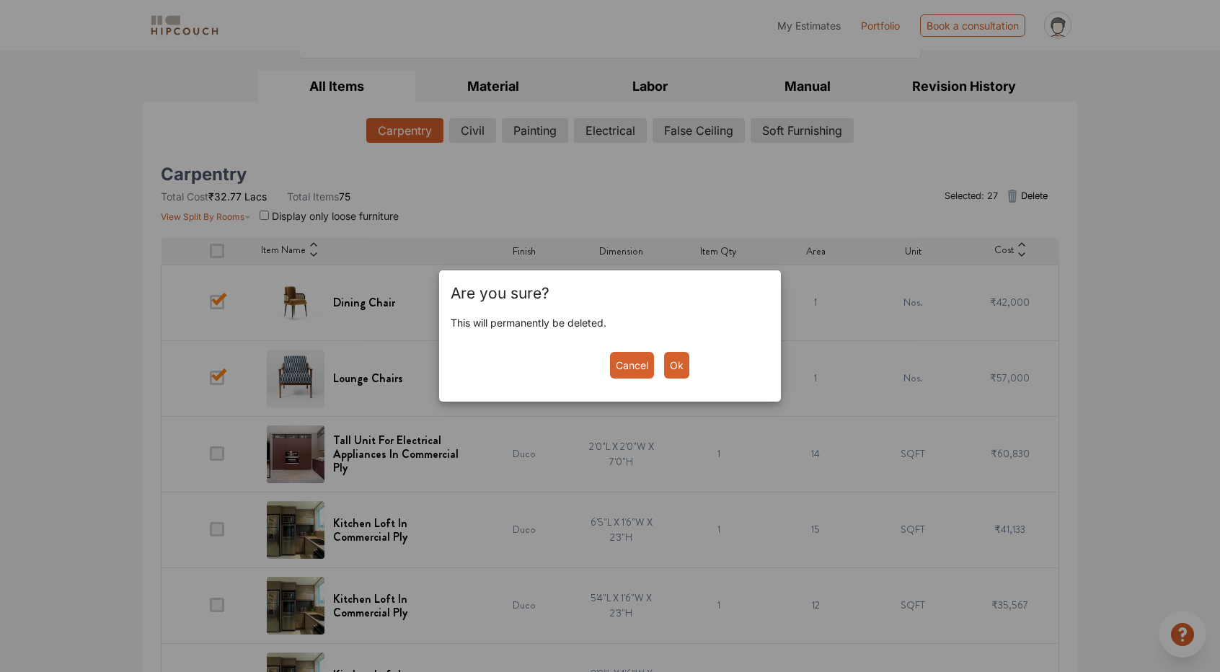
click at [678, 363] on button "Ok" at bounding box center [676, 365] width 25 height 27
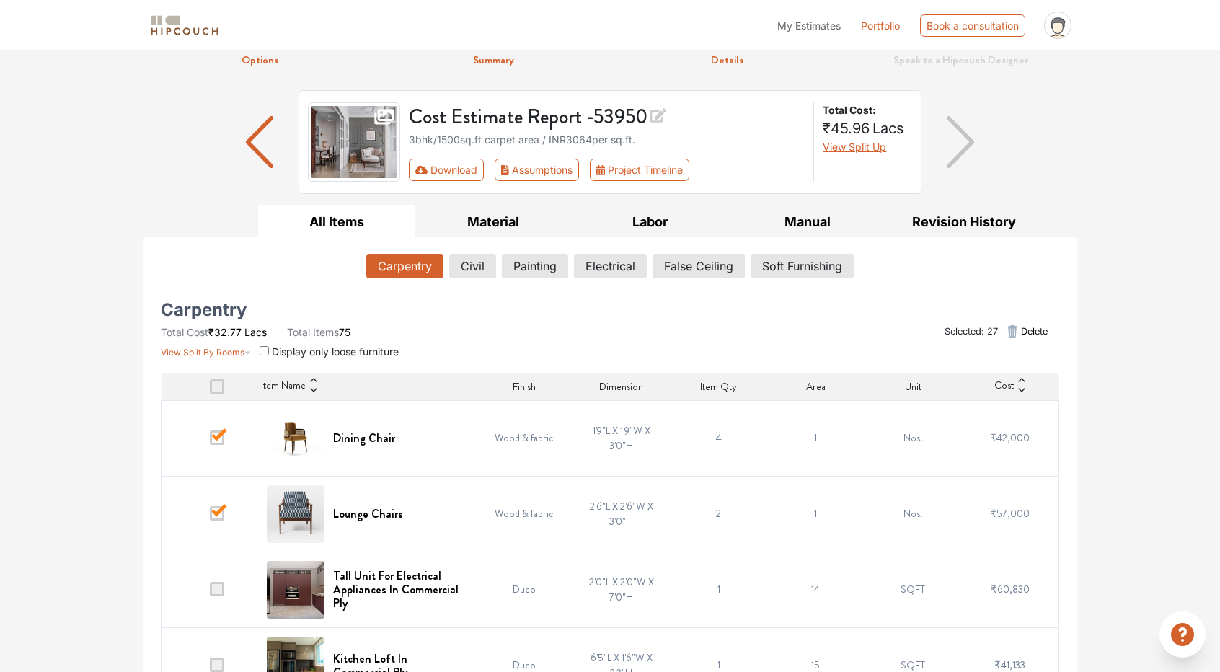
scroll to position [50, 0]
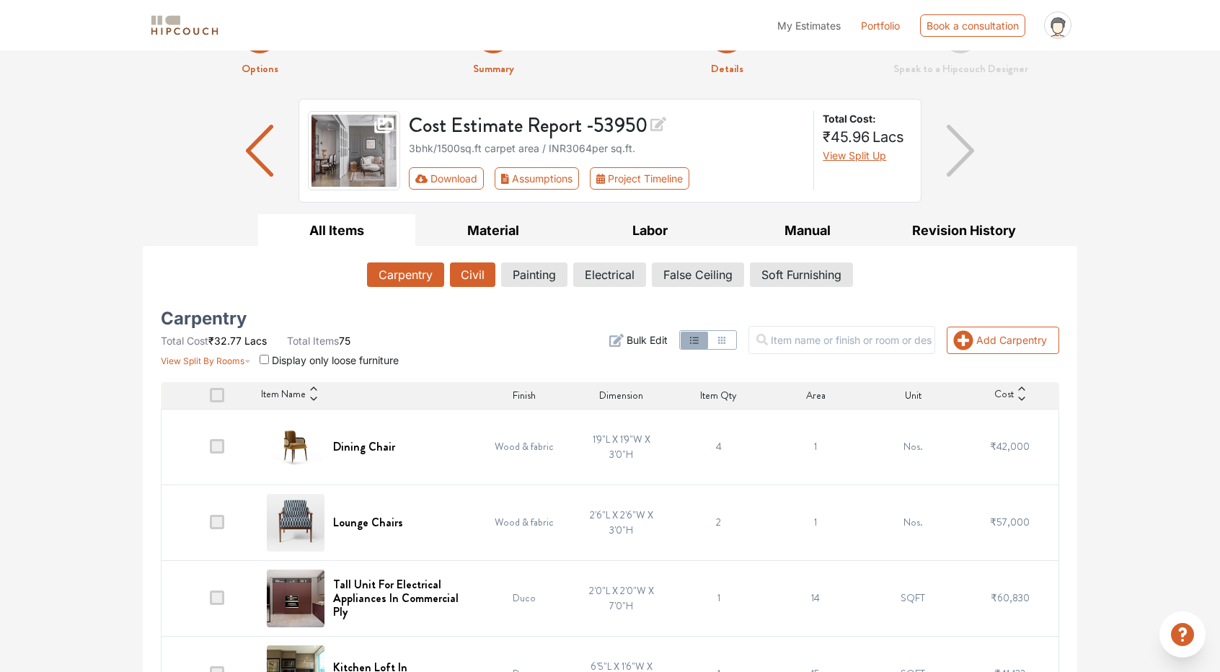
click at [477, 272] on button "Civil" at bounding box center [472, 274] width 45 height 25
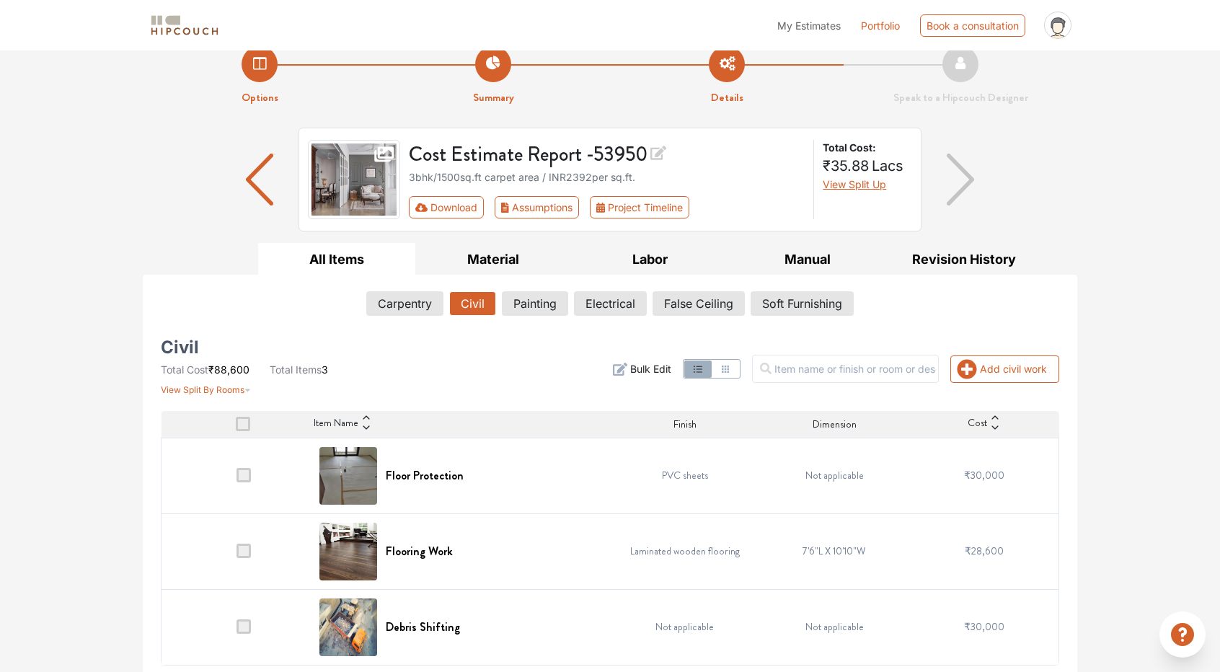
scroll to position [25, 0]
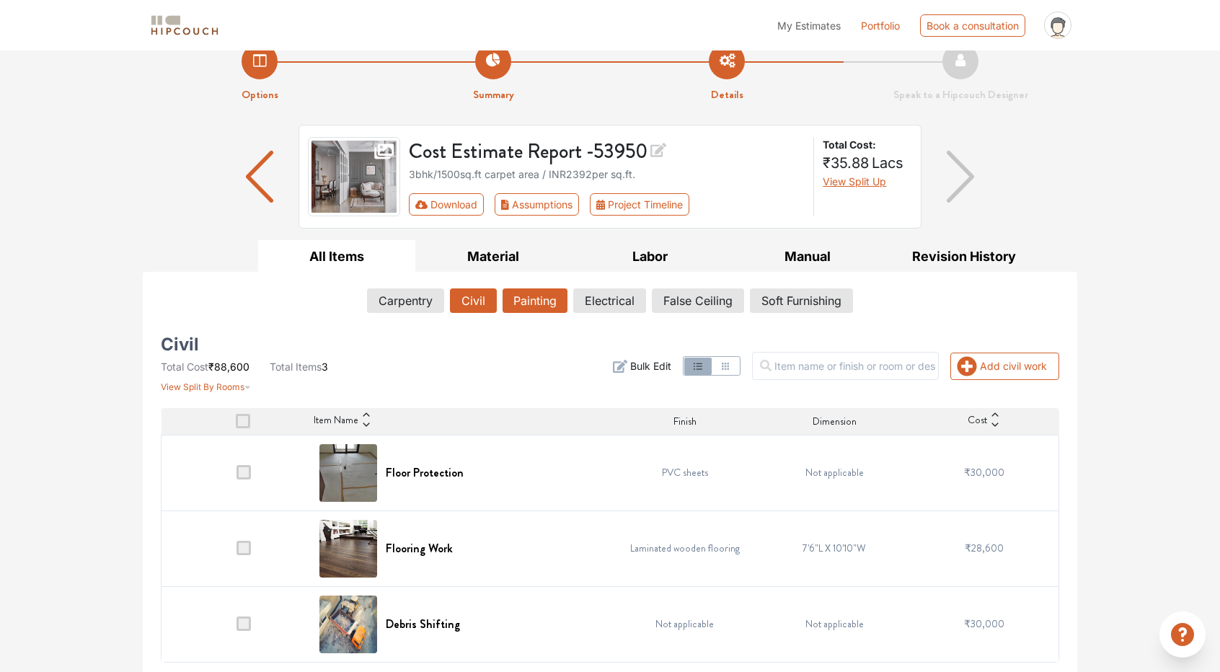
click at [533, 298] on button "Painting" at bounding box center [534, 300] width 65 height 25
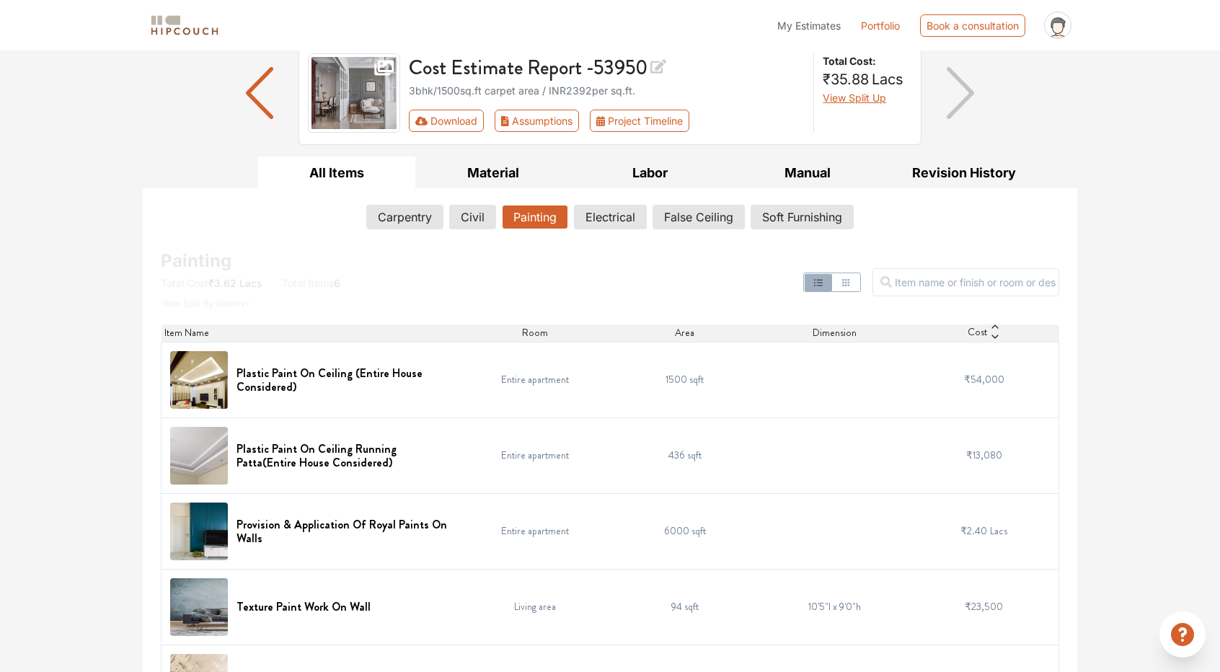
scroll to position [97, 0]
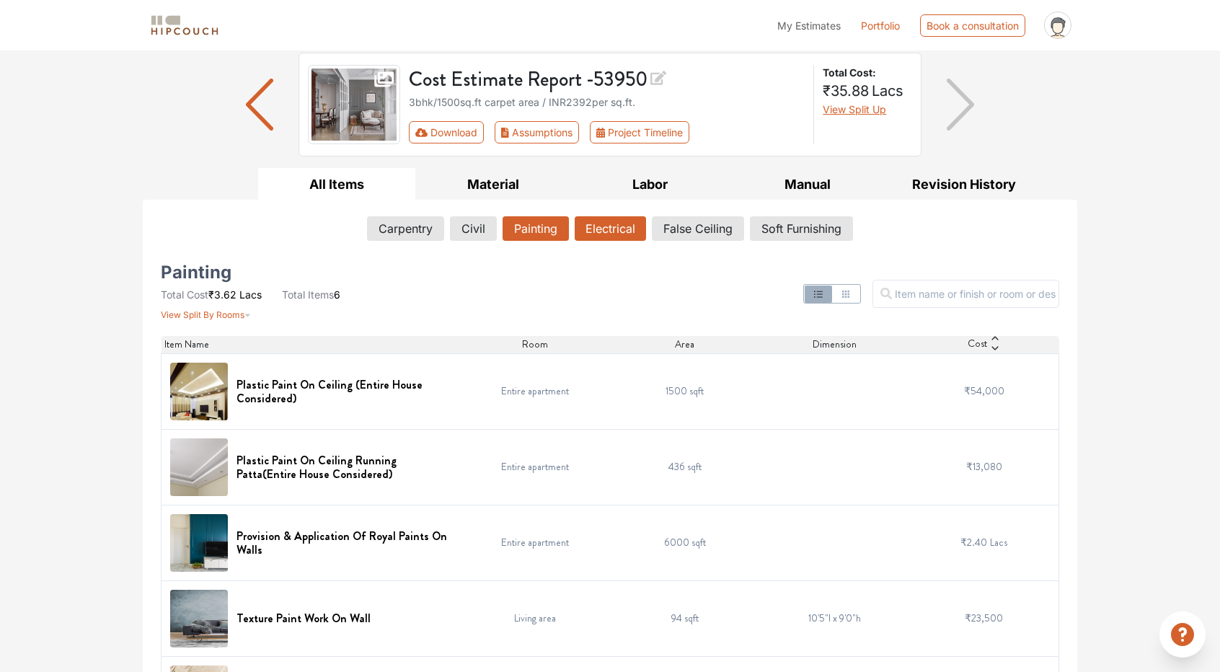
click at [597, 229] on button "Electrical" at bounding box center [610, 228] width 71 height 25
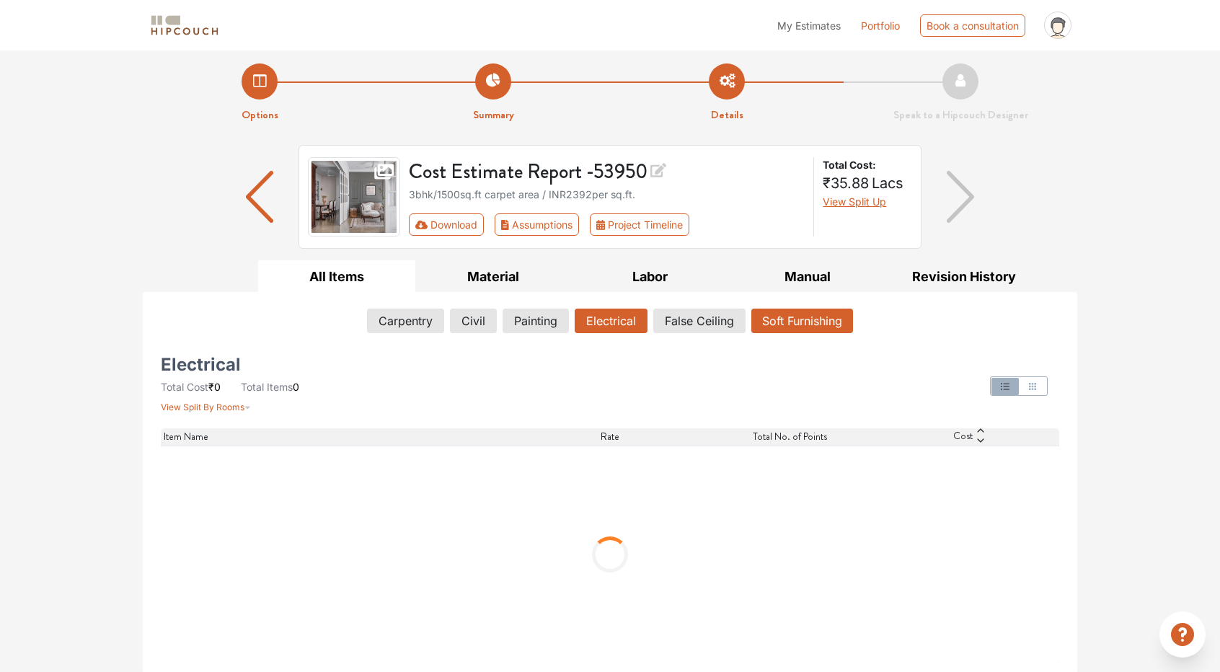
click at [805, 322] on button "Soft Furnishing" at bounding box center [802, 321] width 102 height 25
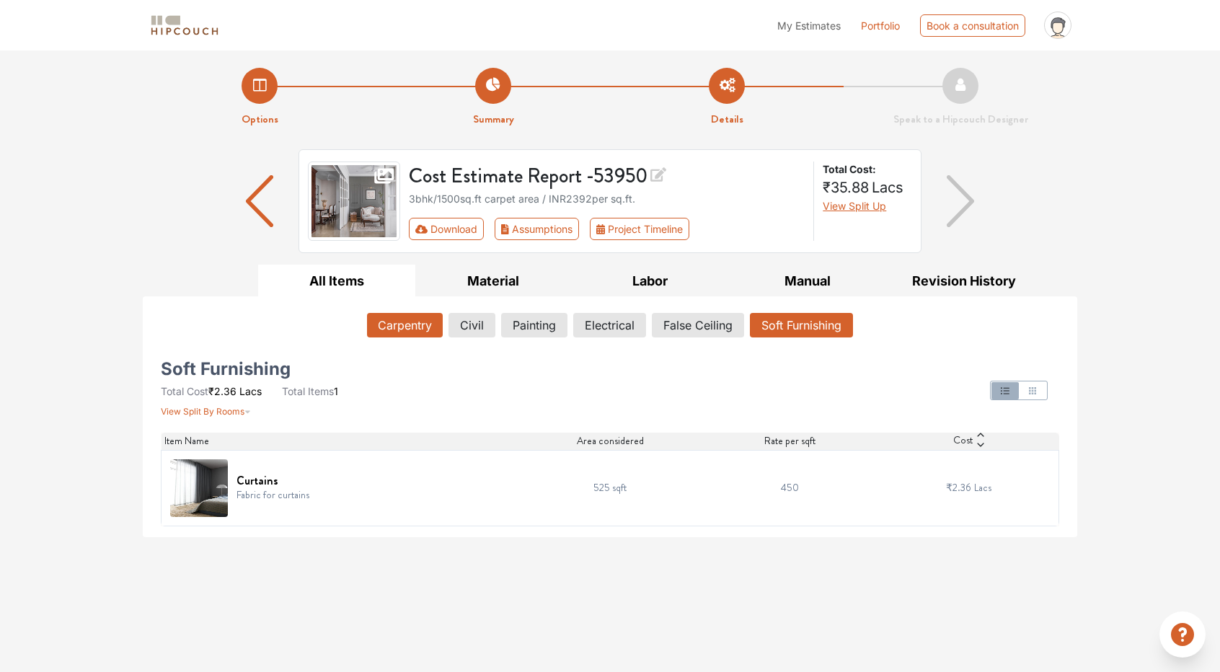
click at [407, 331] on button "Carpentry" at bounding box center [405, 325] width 76 height 25
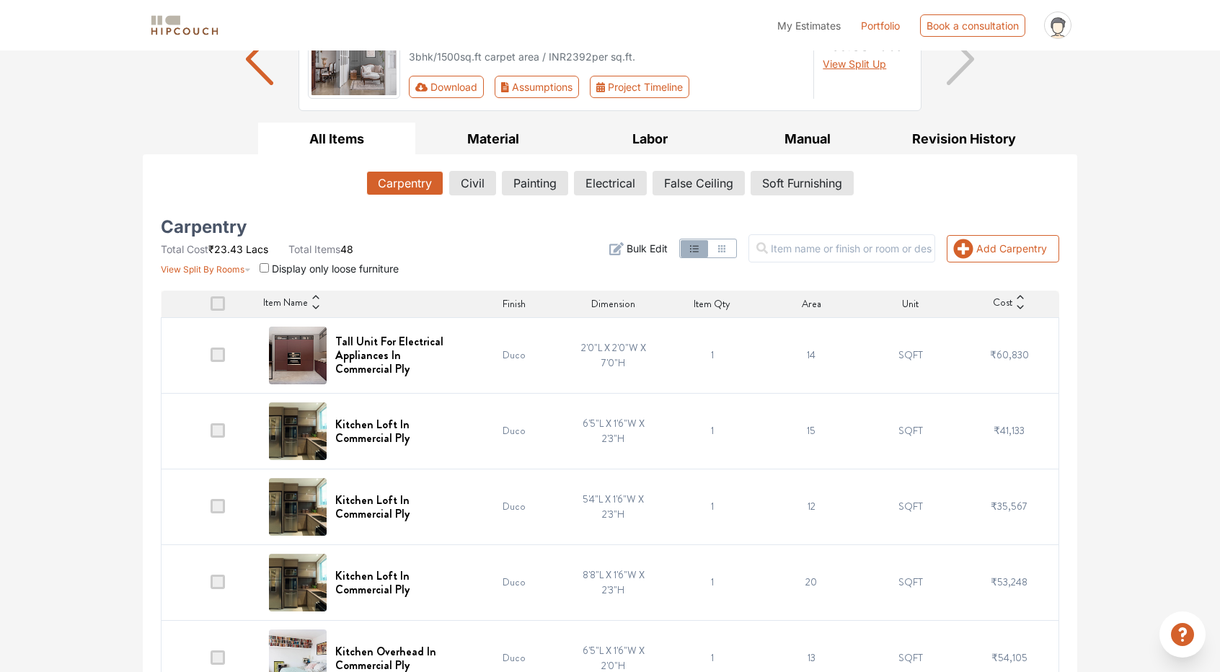
scroll to position [144, 0]
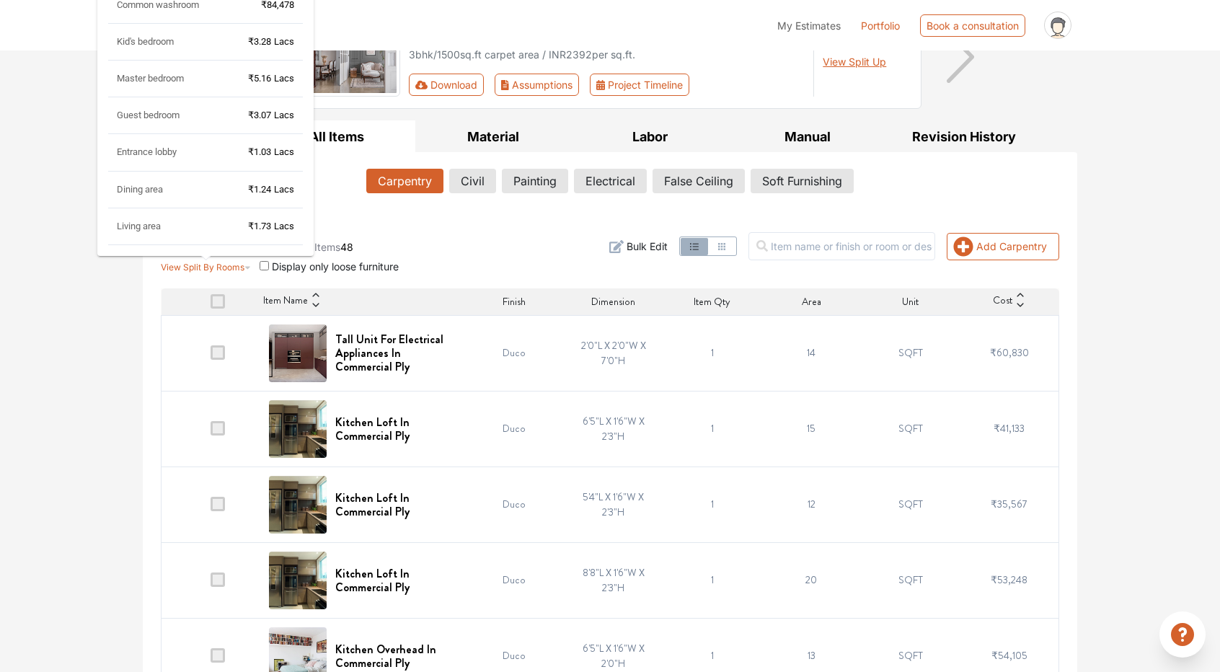
click at [238, 267] on span "View Split By Rooms" at bounding box center [203, 267] width 84 height 11
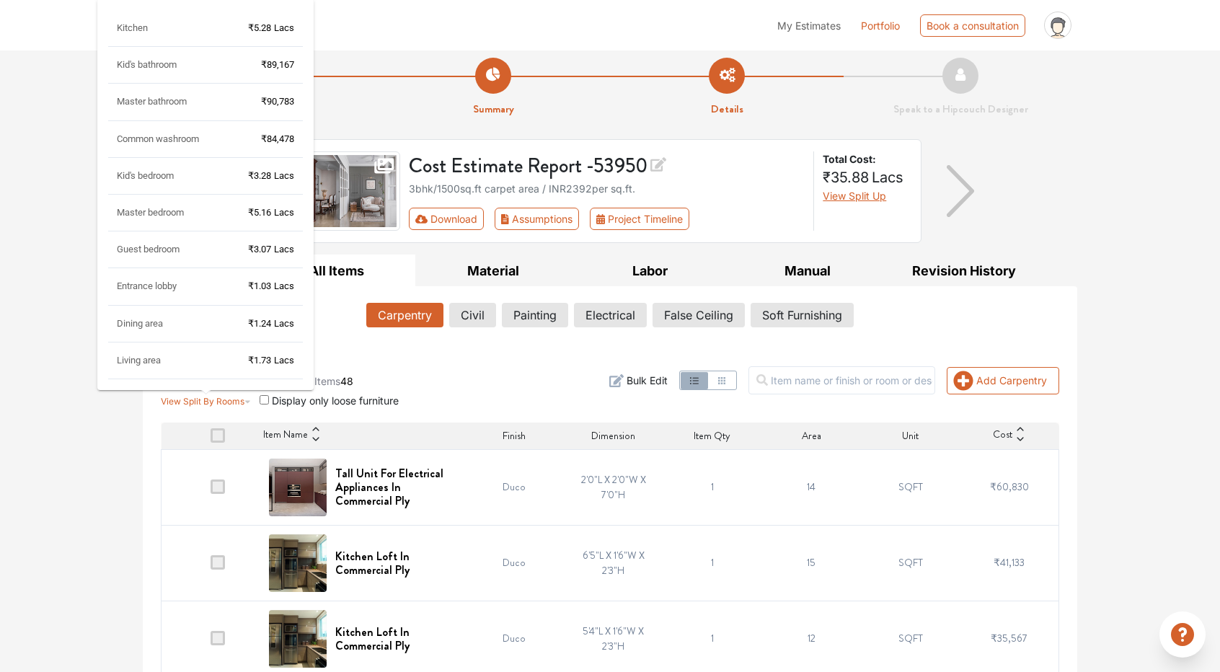
scroll to position [0, 0]
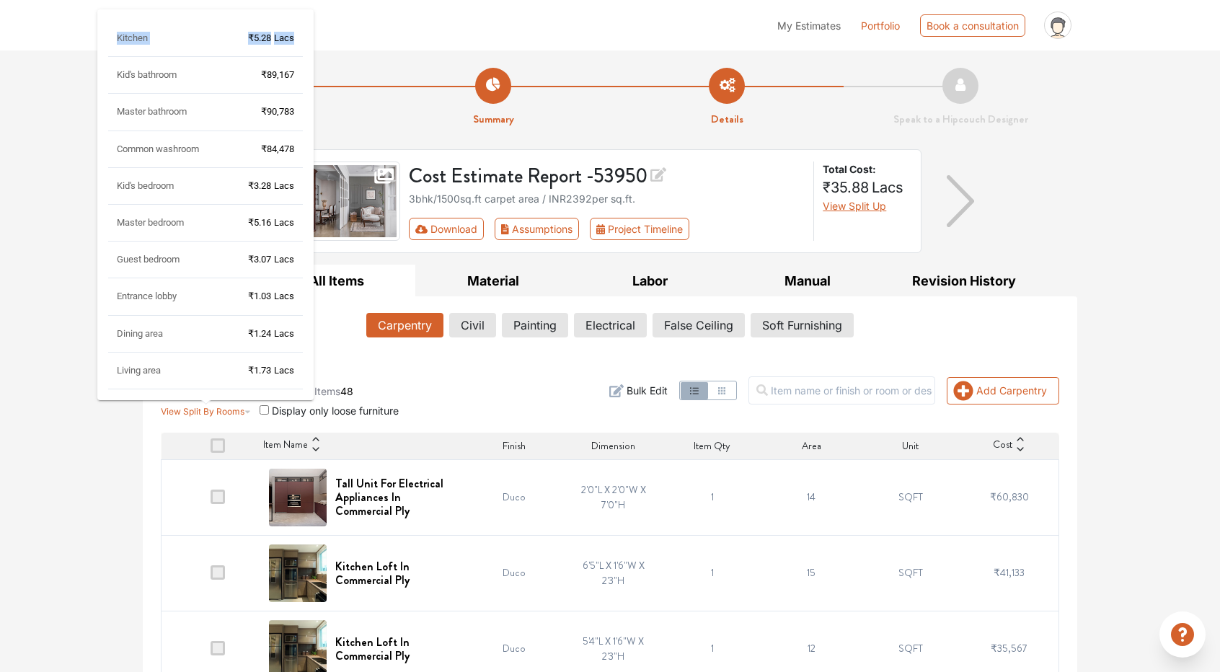
drag, startPoint x: 295, startPoint y: 40, endPoint x: 101, endPoint y: 40, distance: 193.9
click at [101, 40] on div "Kitchen ₹5.28 Lacs Kid's bathroom ₹89,167 Master bathroom ₹90,783 Common washro…" at bounding box center [205, 204] width 216 height 391
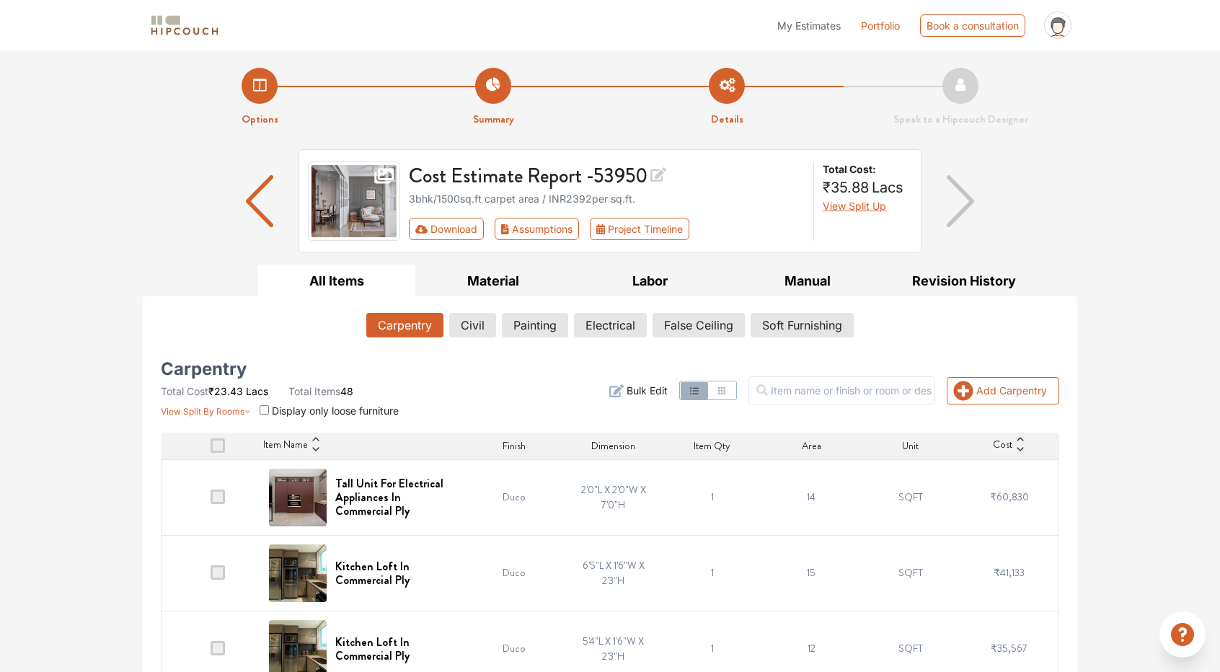
click at [223, 314] on div "Carpentry Civil Painting Electrical False Ceiling Soft Furnishing" at bounding box center [610, 328] width 898 height 30
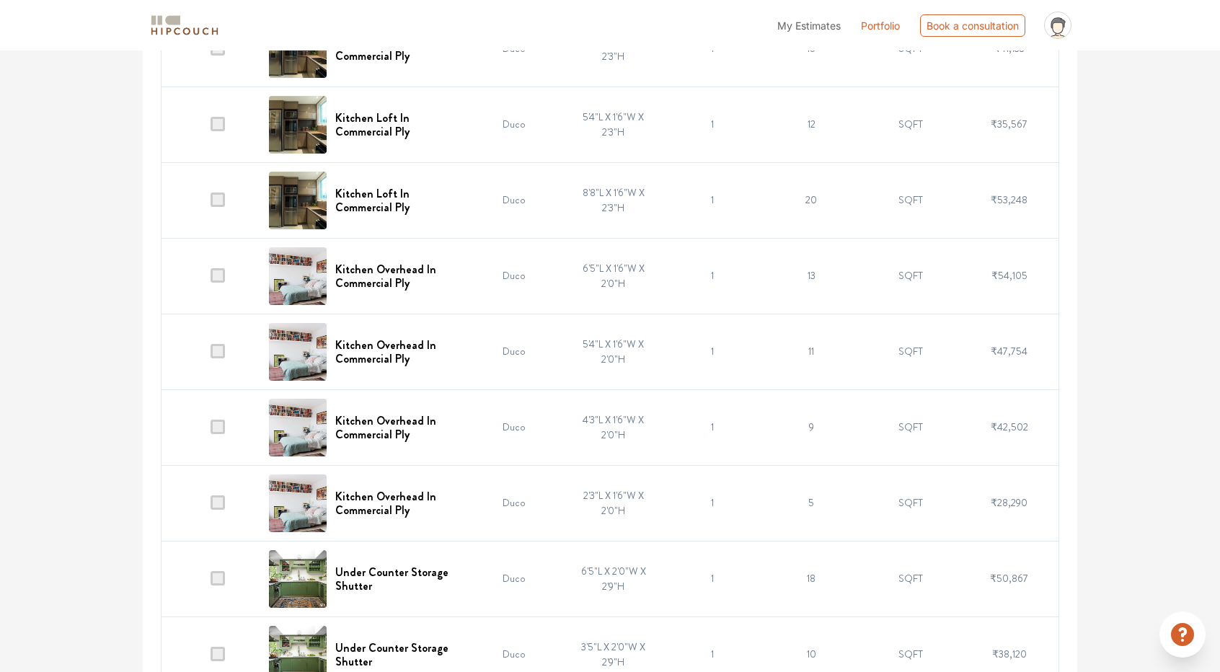
scroll to position [649, 0]
